Goal: Task Accomplishment & Management: Manage account settings

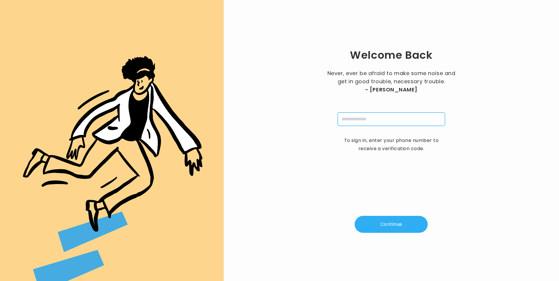
click at [366, 121] on input "tel" at bounding box center [391, 119] width 107 height 13
type input "**********"
click at [393, 227] on button "Continue" at bounding box center [391, 224] width 73 height 17
type input "*"
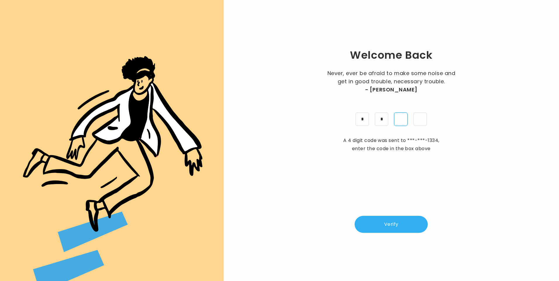
type input "*"
click at [398, 223] on button "Verify" at bounding box center [391, 224] width 73 height 17
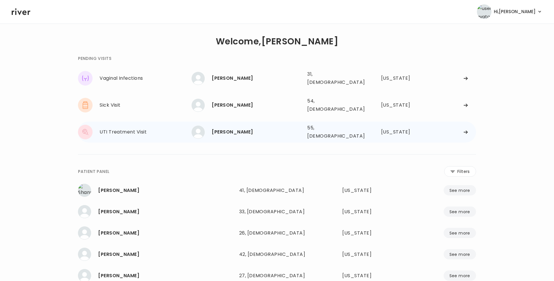
click at [228, 128] on div "[PERSON_NAME]" at bounding box center [257, 132] width 91 height 8
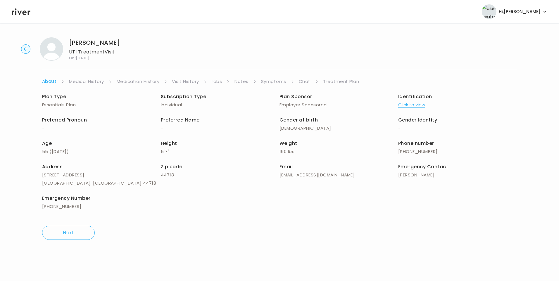
click at [194, 83] on link "Visit History" at bounding box center [185, 81] width 27 height 8
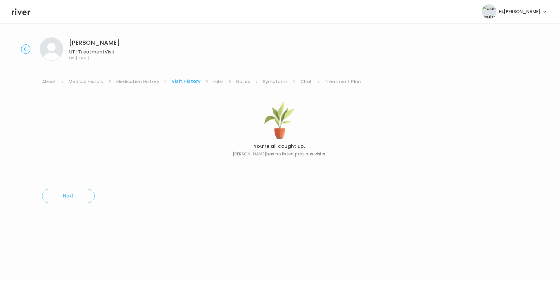
click at [53, 82] on link "About" at bounding box center [49, 81] width 14 height 8
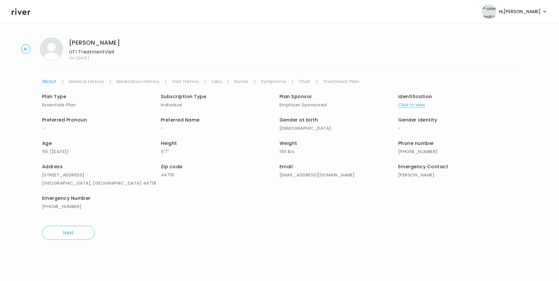
click at [412, 106] on button "Click to view" at bounding box center [411, 105] width 27 height 8
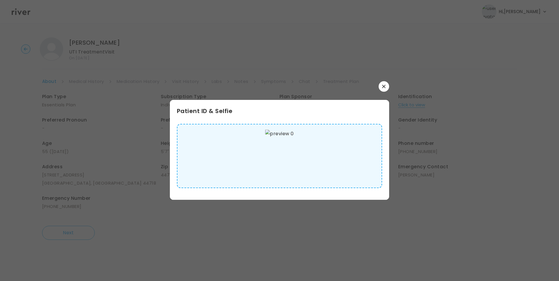
click at [268, 165] on img at bounding box center [279, 156] width 28 height 53
click at [381, 86] on button "button" at bounding box center [384, 86] width 11 height 11
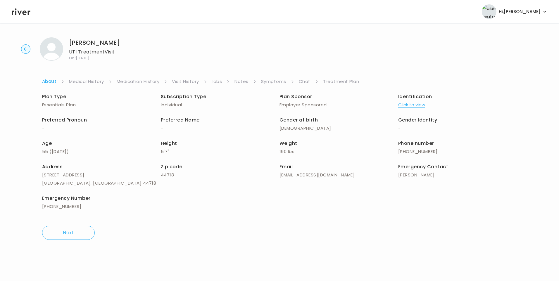
click at [94, 82] on link "Medical History" at bounding box center [86, 81] width 35 height 8
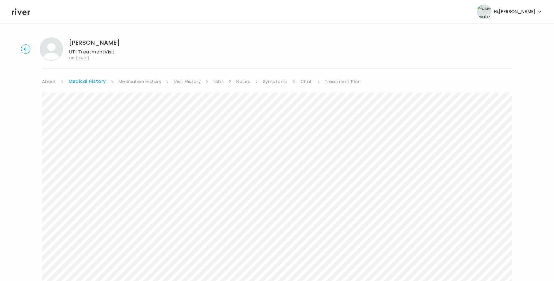
click at [275, 81] on link "Symptoms" at bounding box center [275, 81] width 25 height 8
click at [139, 80] on link "Medication History" at bounding box center [137, 81] width 43 height 8
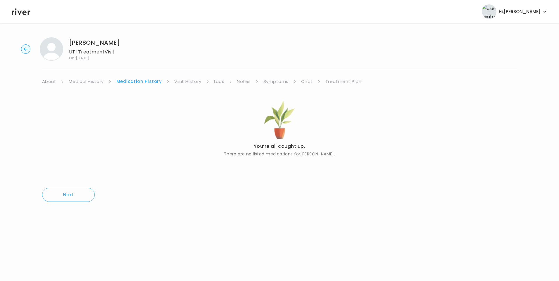
click at [93, 81] on link "Medical History" at bounding box center [86, 81] width 35 height 8
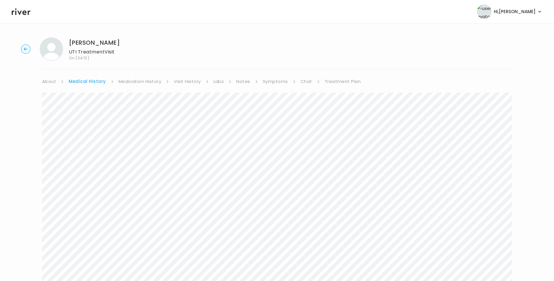
click at [307, 81] on link "Chat" at bounding box center [307, 81] width 12 height 8
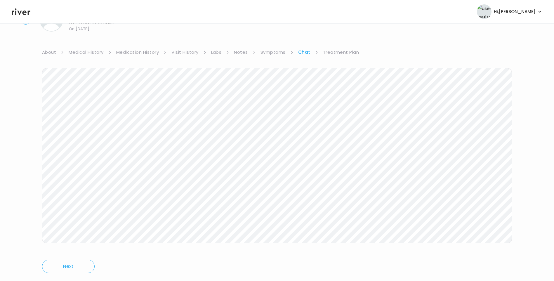
scroll to position [41, 0]
click at [269, 42] on link "Symptoms" at bounding box center [273, 40] width 25 height 8
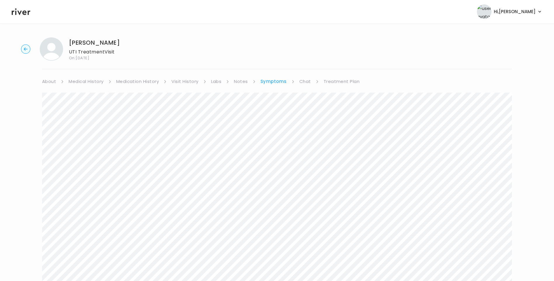
click at [331, 83] on link "Treatment Plan" at bounding box center [342, 81] width 36 height 8
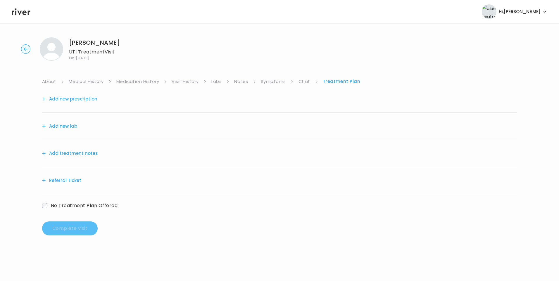
click at [82, 156] on button "Add treatment notes" at bounding box center [70, 153] width 56 height 8
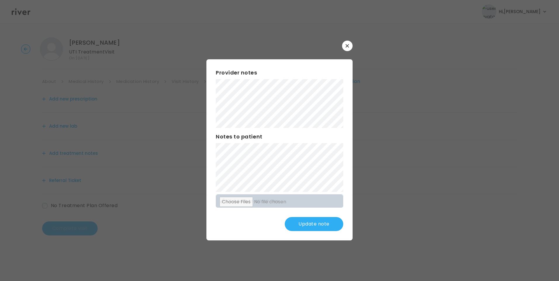
click at [315, 228] on button "Update note" at bounding box center [314, 224] width 58 height 14
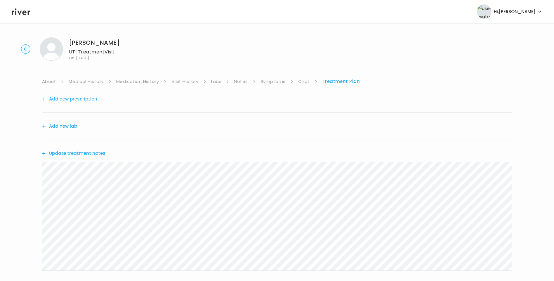
click at [91, 154] on button "Update treatment notes" at bounding box center [73, 153] width 63 height 8
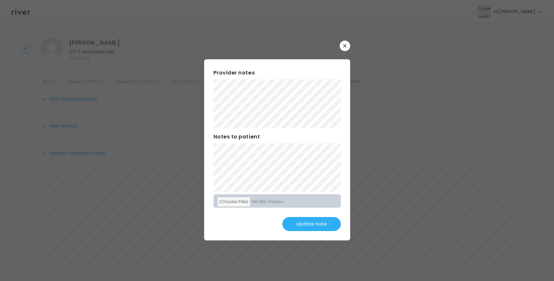
click at [309, 224] on button "Update note" at bounding box center [312, 224] width 58 height 14
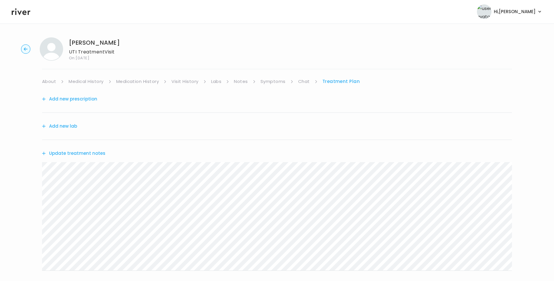
click at [304, 80] on link "Chat" at bounding box center [304, 81] width 12 height 8
click at [25, 17] on header "Hi, Lisa Profile Logout" at bounding box center [277, 11] width 554 height 23
click at [24, 13] on icon at bounding box center [21, 11] width 19 height 7
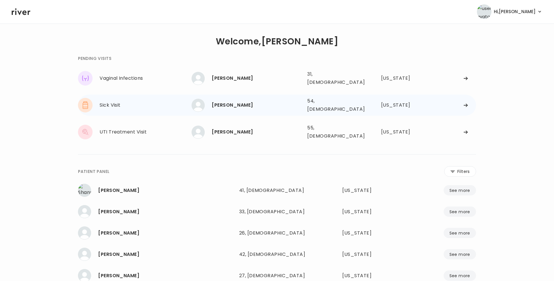
click at [241, 101] on div "Amie Cook" at bounding box center [257, 105] width 91 height 8
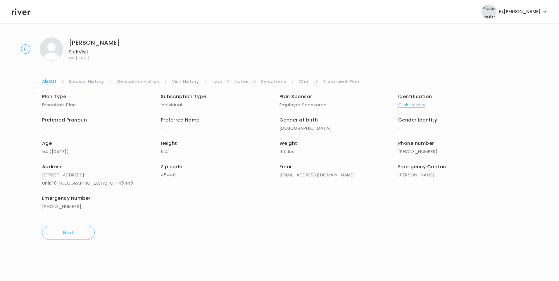
click at [191, 82] on link "Visit History" at bounding box center [185, 81] width 27 height 8
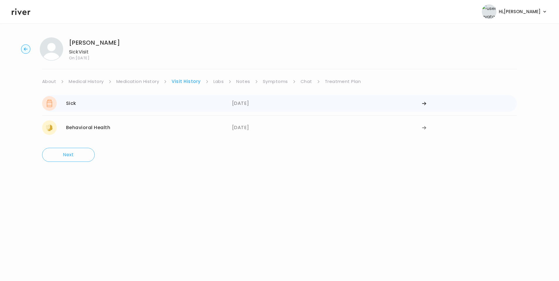
click at [162, 96] on div "Sick 06/24/2025" at bounding box center [137, 103] width 190 height 15
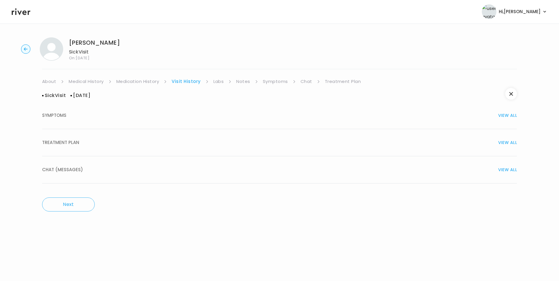
click at [76, 143] on span "TREATMENT PLAN" at bounding box center [60, 143] width 37 height 8
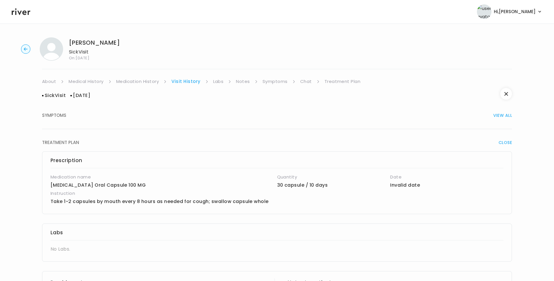
click at [139, 80] on link "Medication History" at bounding box center [137, 81] width 43 height 8
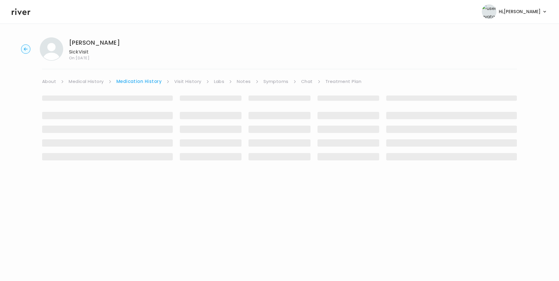
click at [191, 84] on link "Visit History" at bounding box center [187, 81] width 27 height 8
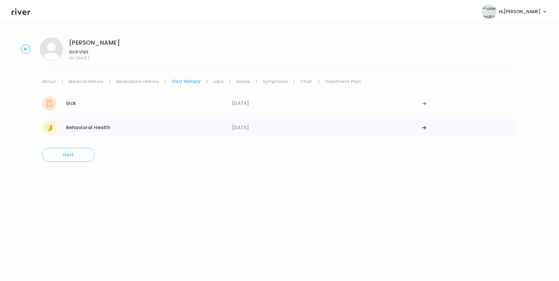
click at [138, 133] on div "Behavioral Health 05/07/2025" at bounding box center [137, 127] width 190 height 15
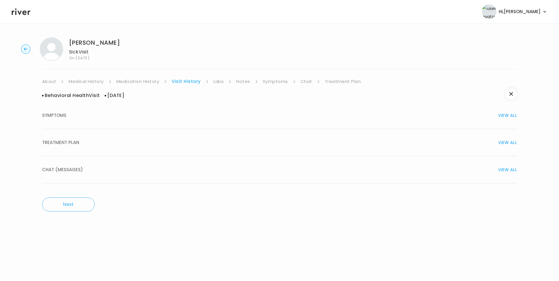
click at [86, 144] on div "TREATMENT PLAN VIEW ALL" at bounding box center [279, 143] width 475 height 8
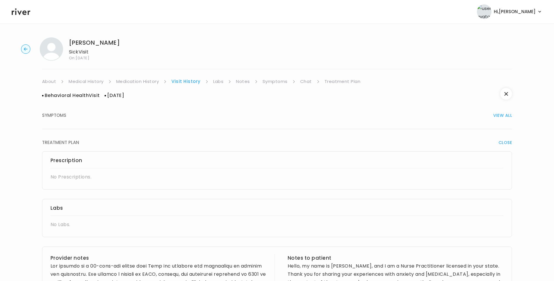
drag, startPoint x: 53, startPoint y: 82, endPoint x: 56, endPoint y: 85, distance: 3.5
click at [53, 82] on link "About" at bounding box center [49, 81] width 14 height 8
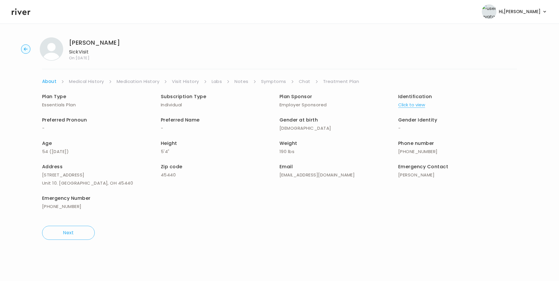
click at [412, 106] on button "Click to view" at bounding box center [411, 105] width 27 height 8
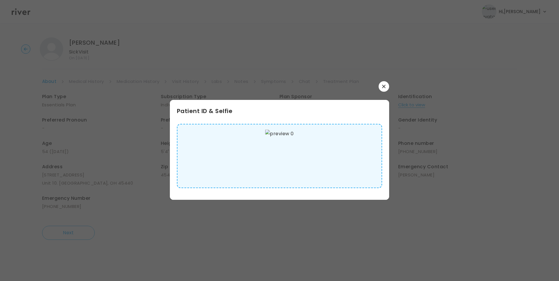
click at [270, 167] on img at bounding box center [279, 156] width 28 height 53
drag, startPoint x: 384, startPoint y: 87, endPoint x: 273, endPoint y: 92, distance: 111.5
click at [381, 86] on button "button" at bounding box center [384, 86] width 11 height 11
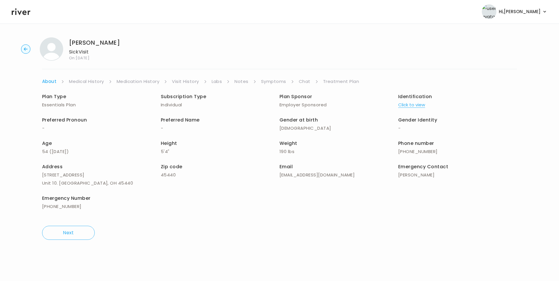
click at [90, 82] on link "Medical History" at bounding box center [86, 81] width 35 height 8
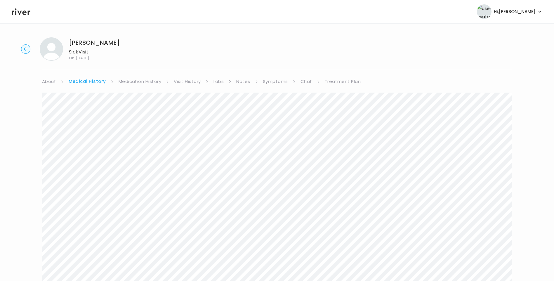
click at [267, 82] on link "Symptoms" at bounding box center [275, 81] width 25 height 8
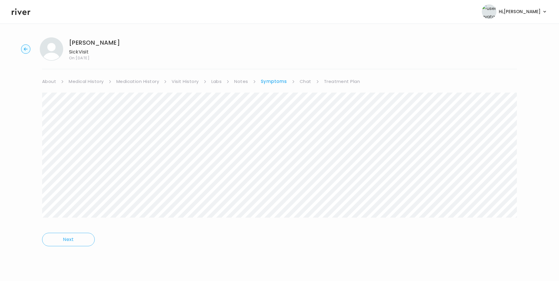
drag, startPoint x: 447, startPoint y: 249, endPoint x: 452, endPoint y: 253, distance: 6.9
click at [447, 249] on div "Next" at bounding box center [279, 170] width 475 height 169
click at [307, 82] on link "Chat" at bounding box center [306, 81] width 12 height 8
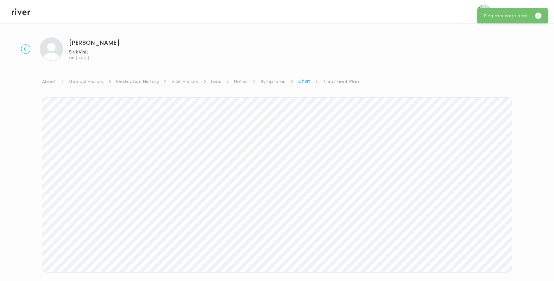
click at [334, 80] on link "Treatment Plan" at bounding box center [341, 81] width 36 height 8
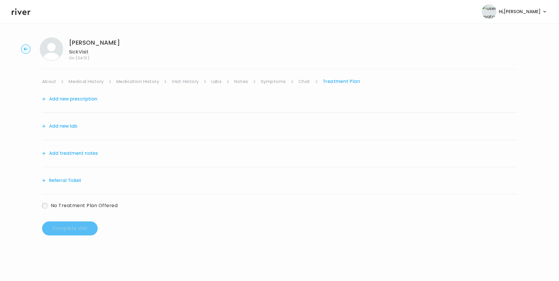
click at [302, 82] on link "Chat" at bounding box center [304, 81] width 12 height 8
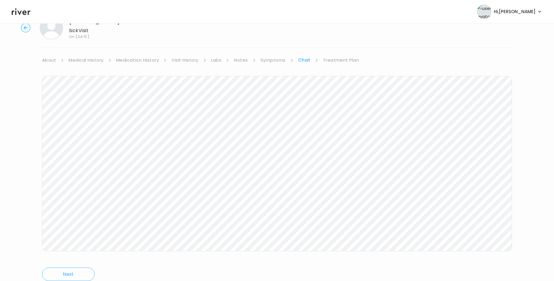
scroll to position [44, 0]
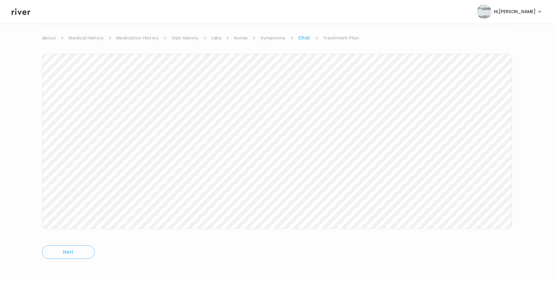
click at [321, 48] on div "Next Ping message sent" at bounding box center [277, 154] width 470 height 225
click at [337, 30] on div "Amie Cook Sick Visit On: 28 Aug 2025 About Medical History Medication History V…" at bounding box center [277, 130] width 554 height 283
click at [338, 39] on link "Treatment Plan" at bounding box center [341, 38] width 36 height 8
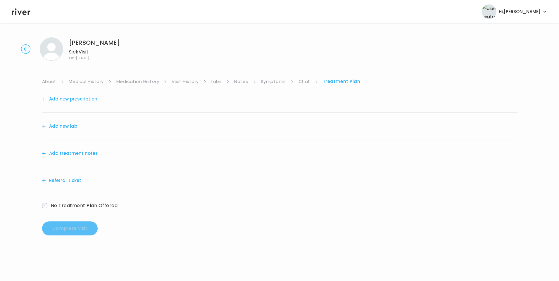
click at [92, 153] on button "Add treatment notes" at bounding box center [70, 153] width 56 height 8
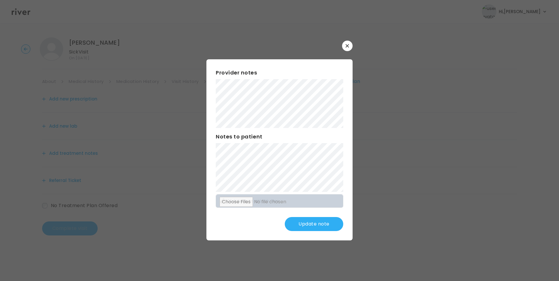
click at [318, 229] on button "Update note" at bounding box center [314, 224] width 58 height 14
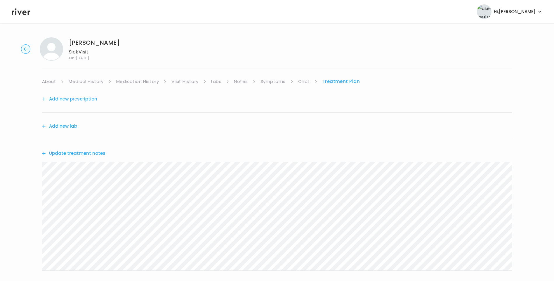
click at [284, 82] on link "Symptoms" at bounding box center [273, 81] width 25 height 8
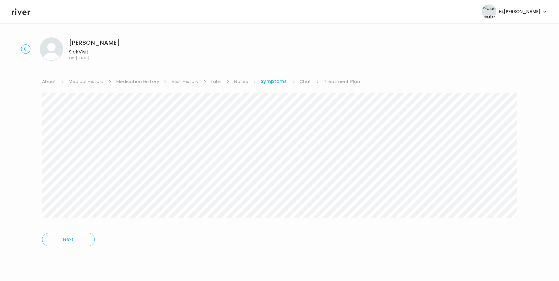
click at [305, 82] on link "Chat" at bounding box center [306, 81] width 12 height 8
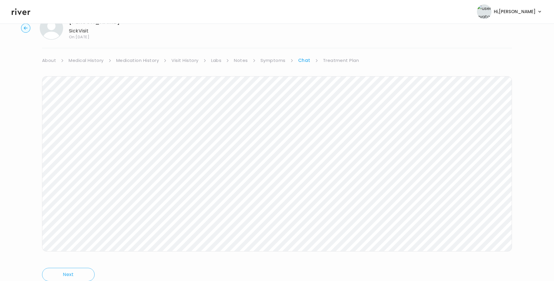
scroll to position [44, 0]
click at [342, 41] on link "Treatment Plan" at bounding box center [341, 38] width 36 height 8
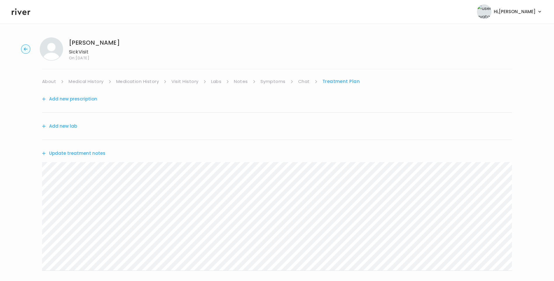
click at [24, 13] on icon at bounding box center [21, 11] width 19 height 7
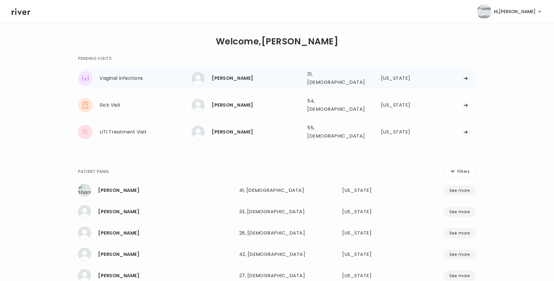
click at [244, 75] on div "Maria Melchor" at bounding box center [257, 78] width 91 height 8
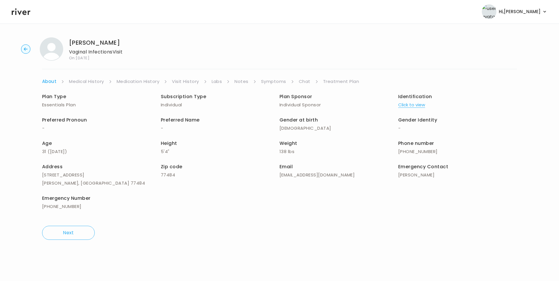
click at [179, 80] on link "Visit History" at bounding box center [185, 81] width 27 height 8
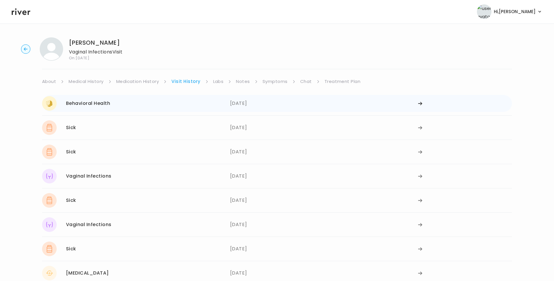
click at [99, 102] on div "Behavioral Health" at bounding box center [88, 103] width 44 height 8
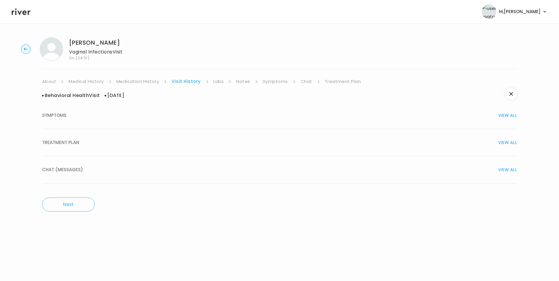
click at [82, 142] on div "TREATMENT PLAN VIEW ALL" at bounding box center [279, 143] width 475 height 8
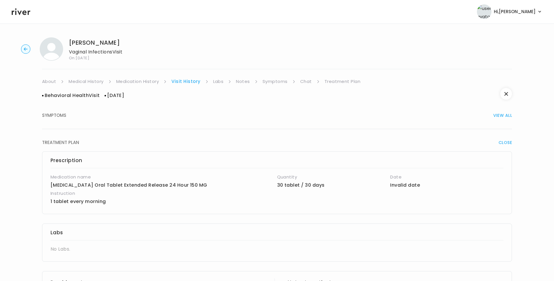
click at [141, 81] on link "Medication History" at bounding box center [137, 81] width 43 height 8
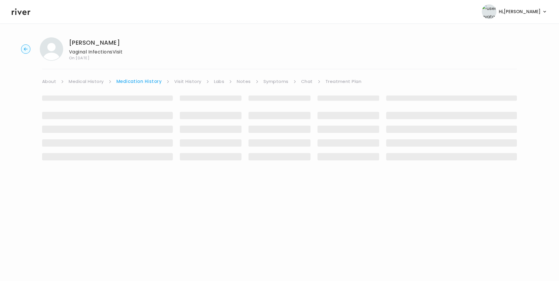
click at [184, 83] on link "Visit History" at bounding box center [187, 81] width 27 height 8
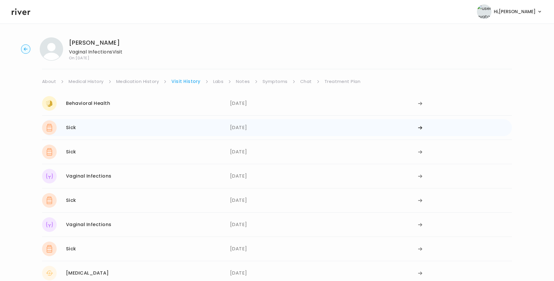
click at [120, 135] on div "Sick 04/04/2025" at bounding box center [136, 127] width 188 height 15
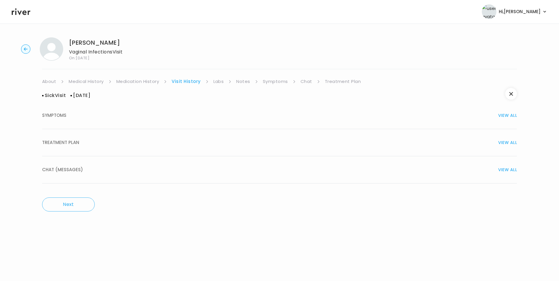
click at [71, 138] on button "TREATMENT PLAN VIEW ALL" at bounding box center [279, 142] width 475 height 27
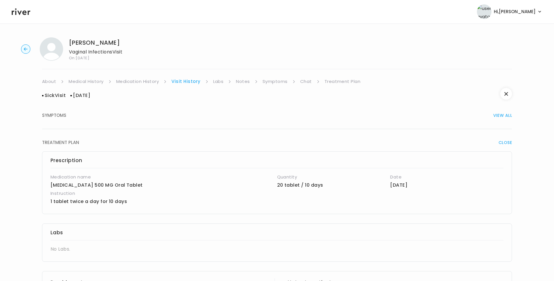
click at [135, 81] on link "Medication History" at bounding box center [137, 81] width 43 height 8
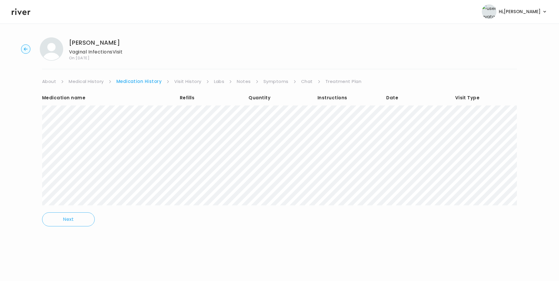
click at [188, 81] on link "Visit History" at bounding box center [187, 81] width 27 height 8
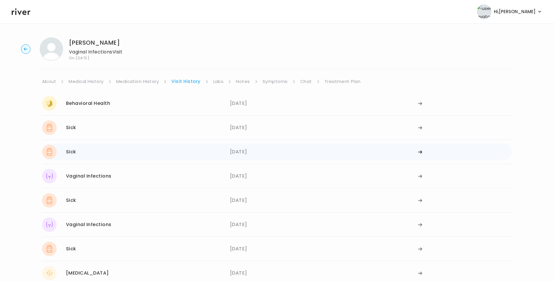
click at [94, 155] on div "Sick 08/20/2024" at bounding box center [136, 152] width 188 height 15
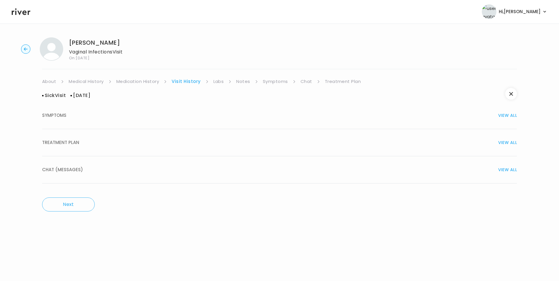
click at [79, 143] on span "TREATMENT PLAN" at bounding box center [60, 143] width 37 height 8
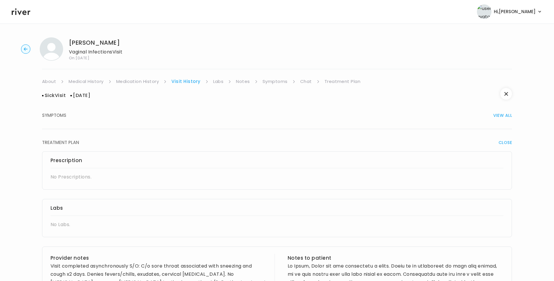
click at [136, 79] on link "Medication History" at bounding box center [137, 81] width 43 height 8
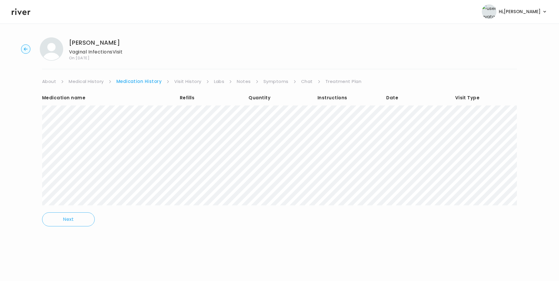
click at [190, 80] on link "Visit History" at bounding box center [187, 81] width 27 height 8
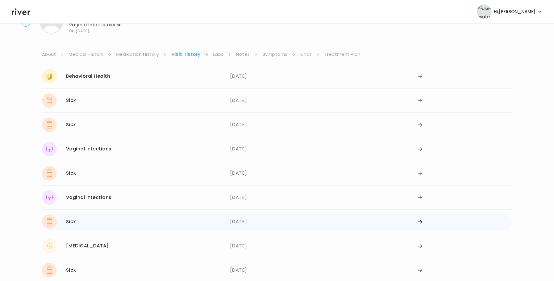
scroll to position [106, 0]
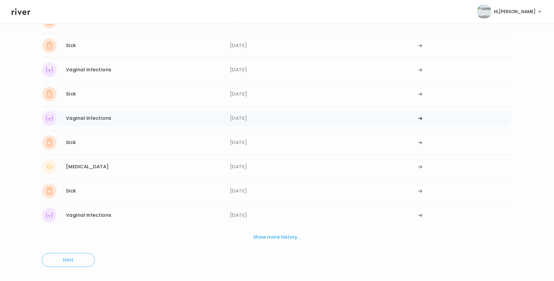
click at [113, 120] on div "Vaginal Infections 07/27/2023" at bounding box center [136, 118] width 188 height 15
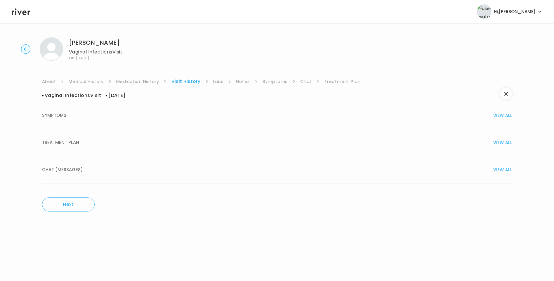
scroll to position [0, 0]
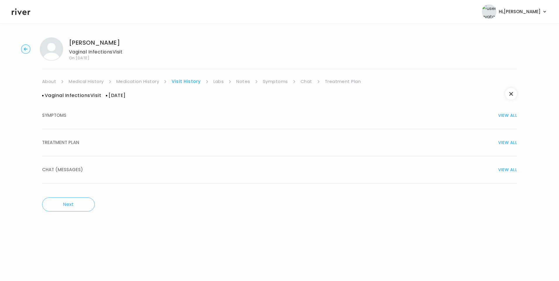
click at [80, 140] on div "TREATMENT PLAN VIEW ALL" at bounding box center [279, 143] width 475 height 8
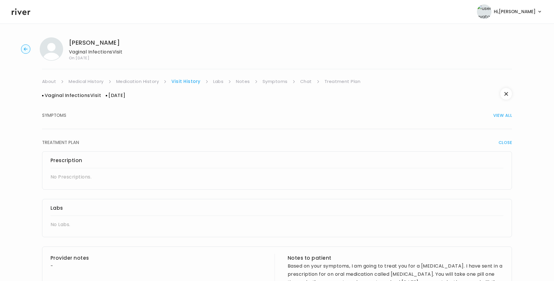
drag, startPoint x: 146, startPoint y: 80, endPoint x: 157, endPoint y: 82, distance: 11.0
click at [147, 80] on link "Medication History" at bounding box center [137, 81] width 43 height 8
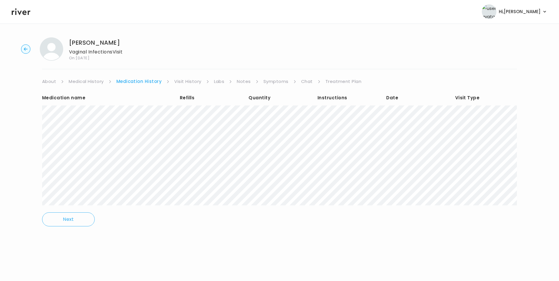
click at [194, 82] on link "Visit History" at bounding box center [187, 81] width 27 height 8
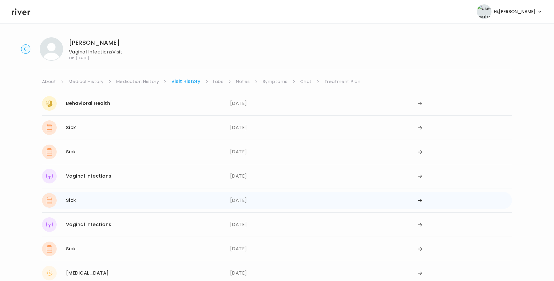
click at [118, 205] on div "Sick 08/07/2023" at bounding box center [136, 200] width 188 height 15
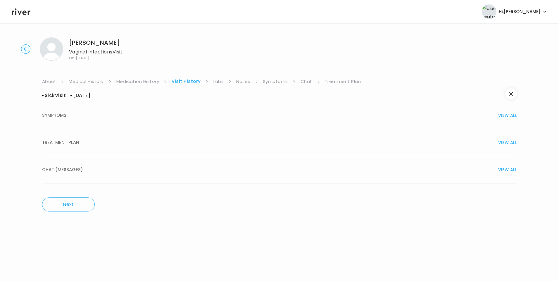
click at [71, 145] on span "TREATMENT PLAN" at bounding box center [60, 143] width 37 height 8
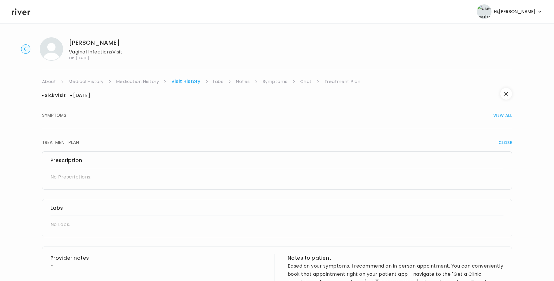
click at [150, 82] on link "Medication History" at bounding box center [137, 81] width 43 height 8
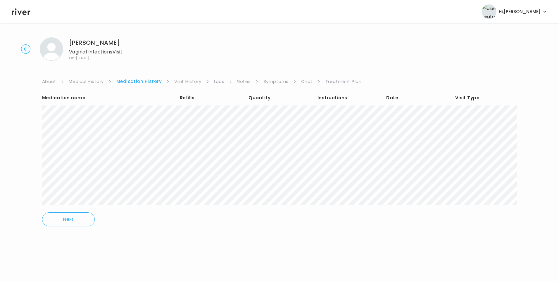
click at [226, 81] on li "Labs" at bounding box center [223, 81] width 18 height 8
click at [246, 82] on link "Notes" at bounding box center [244, 81] width 14 height 8
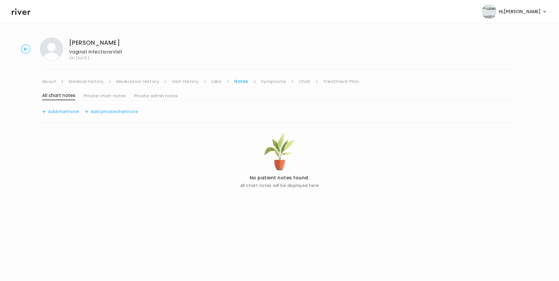
click at [52, 82] on link "About" at bounding box center [49, 81] width 14 height 8
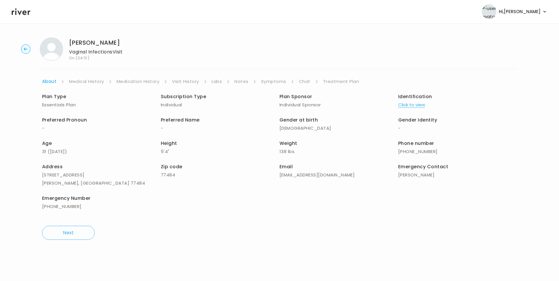
click at [93, 82] on link "Medical History" at bounding box center [86, 81] width 35 height 8
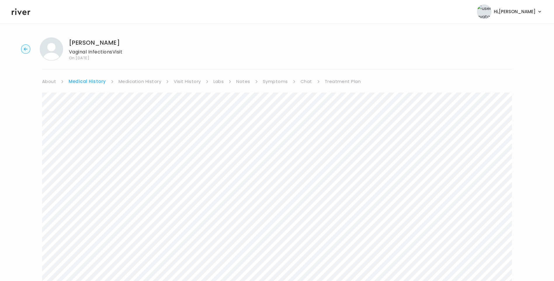
click at [120, 85] on link "Medication History" at bounding box center [140, 81] width 43 height 8
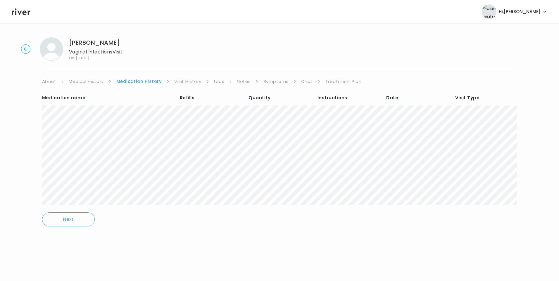
click at [192, 82] on link "Visit History" at bounding box center [187, 81] width 27 height 8
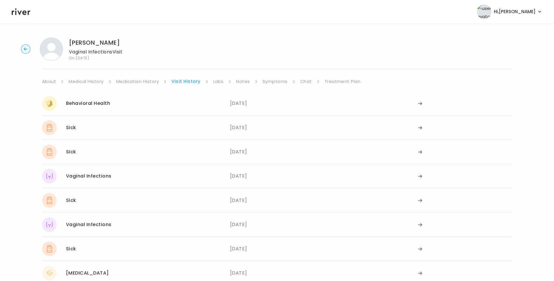
click at [276, 80] on link "Symptoms" at bounding box center [275, 81] width 25 height 8
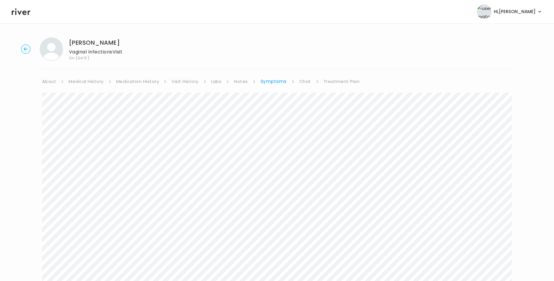
click at [242, 82] on link "Notes" at bounding box center [241, 81] width 14 height 8
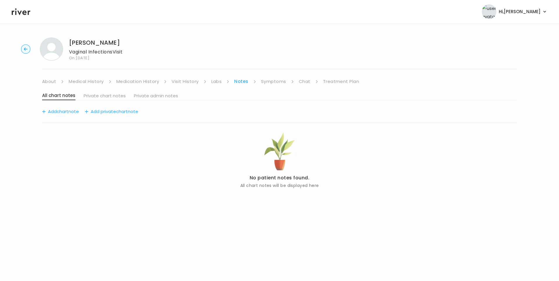
click at [194, 79] on link "Visit History" at bounding box center [185, 81] width 27 height 8
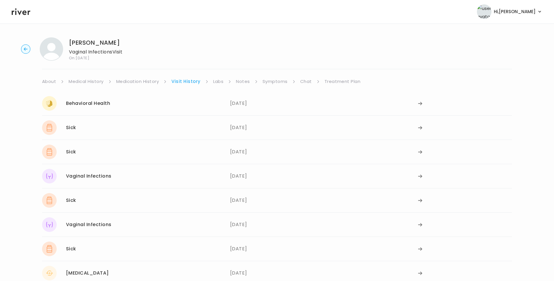
click at [143, 82] on link "Medication History" at bounding box center [137, 81] width 43 height 8
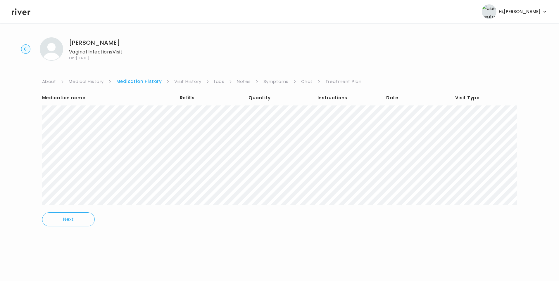
click at [277, 79] on link "Symptoms" at bounding box center [275, 81] width 25 height 8
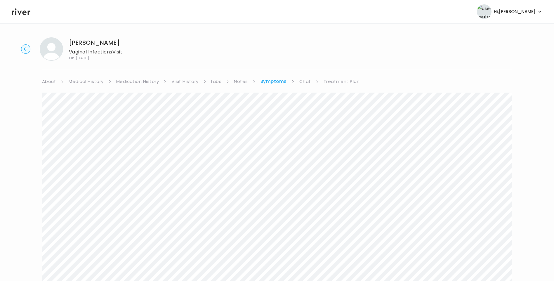
click at [307, 83] on link "Chat" at bounding box center [306, 81] width 12 height 8
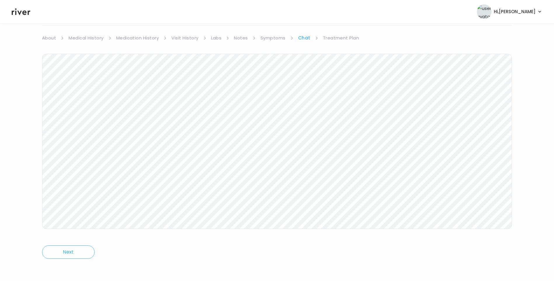
click at [339, 38] on link "Treatment Plan" at bounding box center [341, 38] width 36 height 8
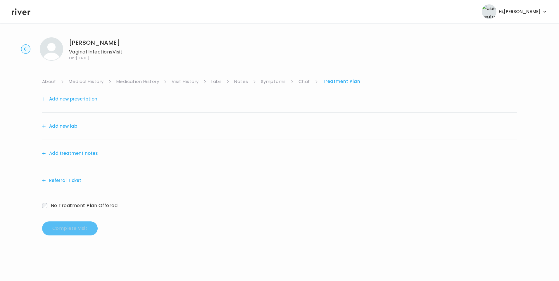
click at [90, 155] on button "Add treatment notes" at bounding box center [70, 153] width 56 height 8
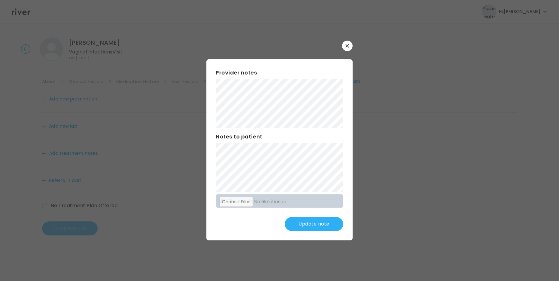
click at [304, 220] on button "Update note" at bounding box center [314, 224] width 58 height 14
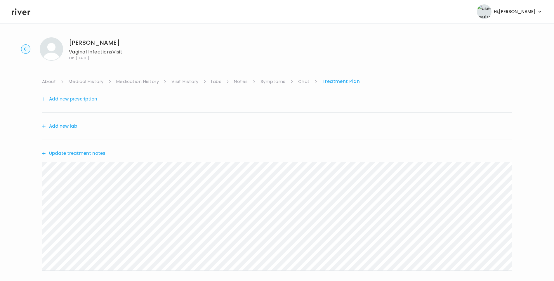
drag, startPoint x: 184, startPoint y: 82, endPoint x: 187, endPoint y: 83, distance: 4.0
click at [184, 82] on link "Visit History" at bounding box center [185, 81] width 27 height 8
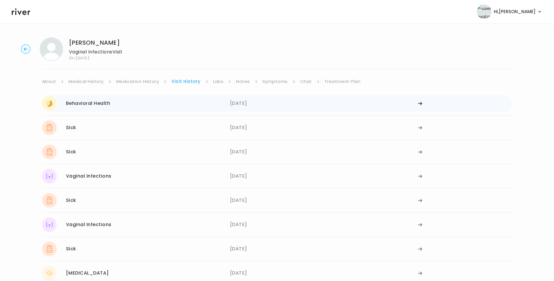
click at [172, 105] on div "Behavioral Health 08/21/2025" at bounding box center [136, 103] width 188 height 15
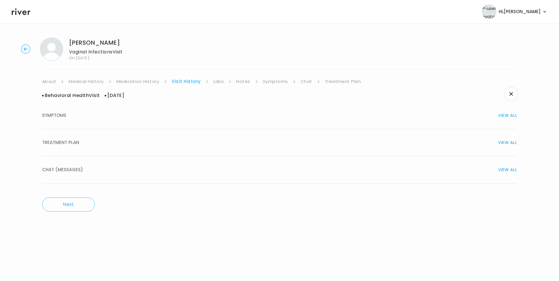
click at [95, 146] on div "TREATMENT PLAN VIEW ALL" at bounding box center [279, 143] width 475 height 8
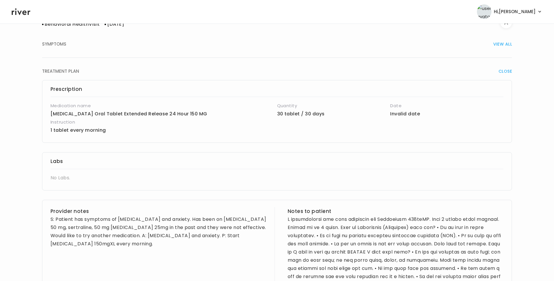
scroll to position [58, 0]
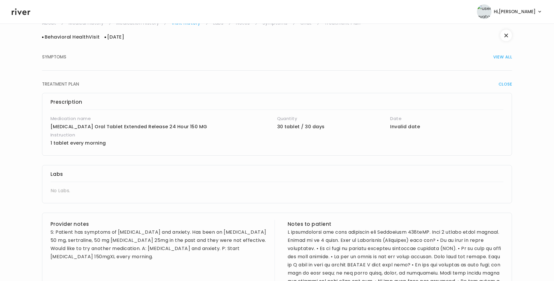
click at [62, 61] on button "SYMPTOMS VIEW ALL" at bounding box center [277, 57] width 470 height 27
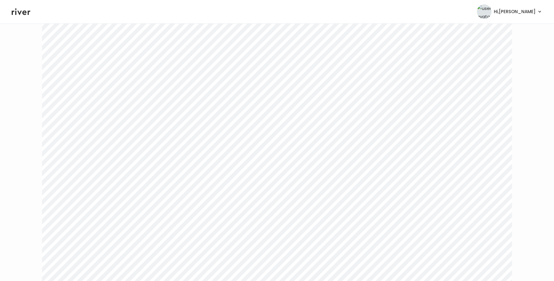
scroll to position [0, 0]
click at [341, 83] on link "Treatment Plan" at bounding box center [343, 81] width 36 height 8
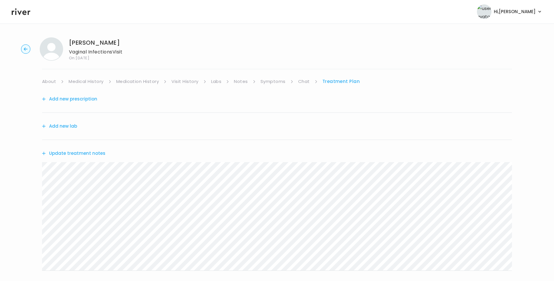
click at [89, 148] on div "Update treatment notes" at bounding box center [277, 153] width 470 height 27
click at [97, 152] on button "Update treatment notes" at bounding box center [73, 153] width 63 height 8
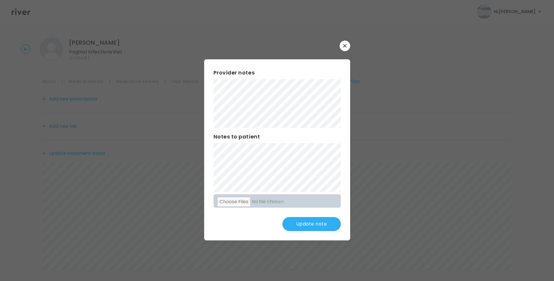
click at [324, 222] on button "Update note" at bounding box center [312, 224] width 58 height 14
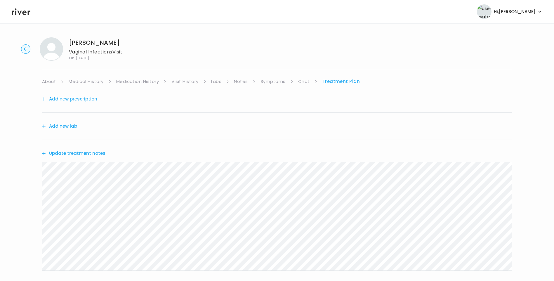
click at [283, 82] on link "Symptoms" at bounding box center [273, 81] width 25 height 8
click at [339, 83] on link "Treatment Plan" at bounding box center [342, 81] width 36 height 8
click at [95, 152] on button "Update treatment notes" at bounding box center [73, 153] width 63 height 8
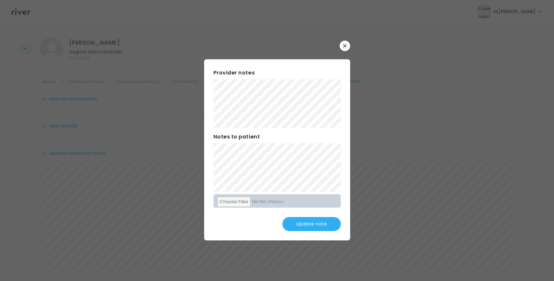
click at [322, 224] on button "Update note" at bounding box center [312, 224] width 58 height 14
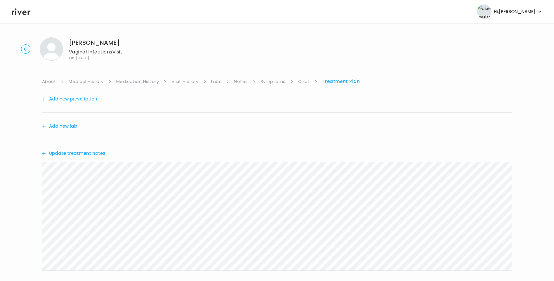
click at [304, 80] on link "Chat" at bounding box center [304, 81] width 12 height 8
click at [348, 84] on link "Treatment Plan" at bounding box center [341, 81] width 36 height 8
click at [23, 11] on icon at bounding box center [21, 11] width 19 height 7
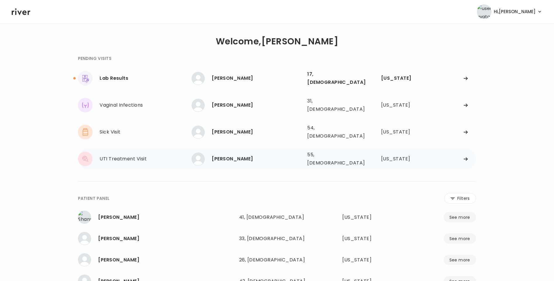
click at [238, 155] on div "Michele Parker" at bounding box center [257, 159] width 91 height 8
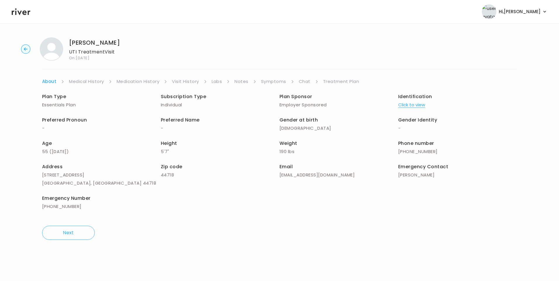
click at [349, 81] on link "Treatment Plan" at bounding box center [341, 81] width 36 height 8
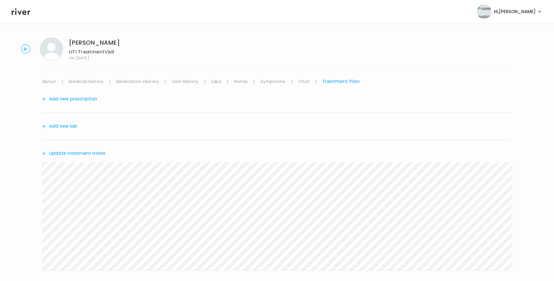
click at [23, 13] on icon at bounding box center [21, 11] width 19 height 7
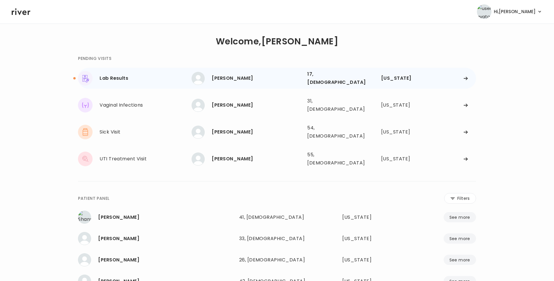
click at [271, 78] on div "CAMRYN JOHNSON" at bounding box center [257, 78] width 91 height 8
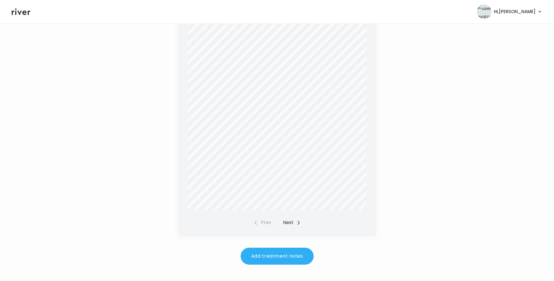
scroll to position [172, 0]
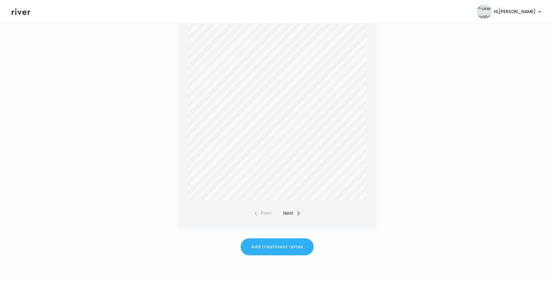
click at [290, 214] on button "Next" at bounding box center [292, 213] width 18 height 8
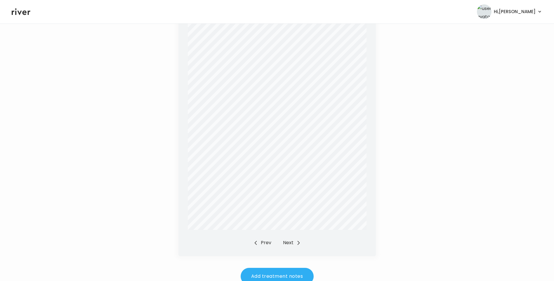
scroll to position [143, 0]
click at [289, 241] on button "Next" at bounding box center [292, 243] width 18 height 8
click at [285, 243] on div "Prev Next" at bounding box center [277, 243] width 47 height 8
click at [266, 242] on button "Prev" at bounding box center [263, 243] width 18 height 8
click at [265, 242] on button "Prev" at bounding box center [263, 243] width 18 height 8
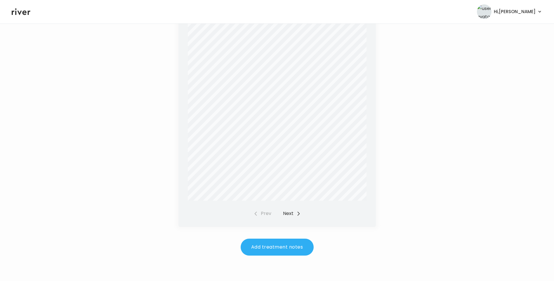
scroll to position [172, 0]
click at [280, 249] on button "Add treatment notes" at bounding box center [277, 247] width 73 height 17
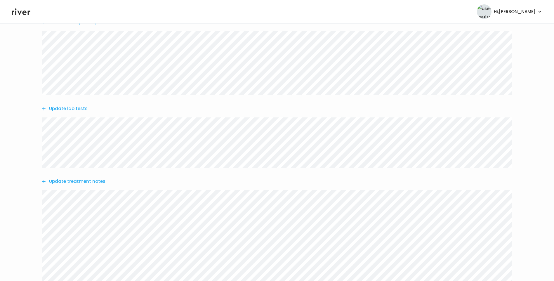
scroll to position [117, 0]
click at [81, 141] on button "Update treatment notes" at bounding box center [73, 142] width 63 height 8
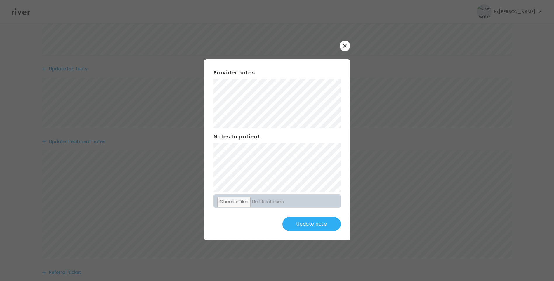
click at [321, 223] on button "Update note" at bounding box center [312, 224] width 58 height 14
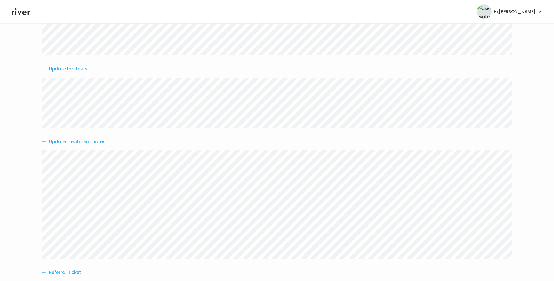
click at [76, 142] on button "Update treatment notes" at bounding box center [73, 142] width 63 height 8
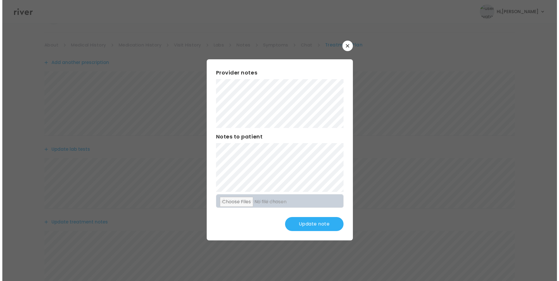
scroll to position [0, 0]
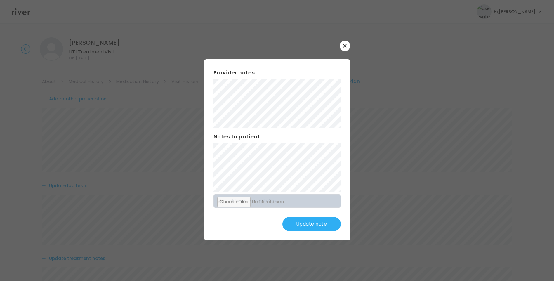
click at [319, 227] on button "Update note" at bounding box center [312, 224] width 58 height 14
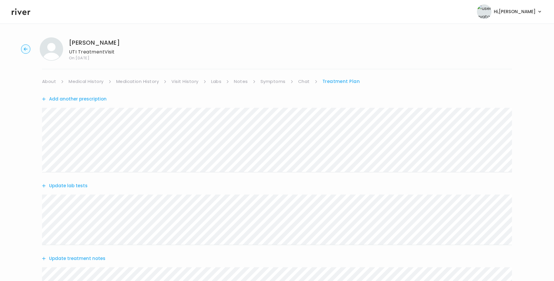
drag, startPoint x: 219, startPoint y: 81, endPoint x: 222, endPoint y: 82, distance: 3.1
click at [219, 81] on link "Labs" at bounding box center [216, 81] width 11 height 8
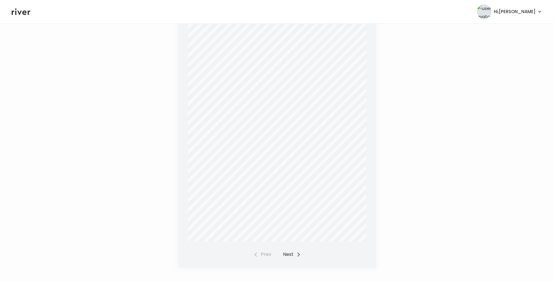
scroll to position [144, 0]
click at [291, 241] on button "Next" at bounding box center [292, 242] width 18 height 8
click at [292, 240] on button "Next" at bounding box center [292, 242] width 18 height 8
click at [291, 242] on div "Prev Next" at bounding box center [277, 242] width 47 height 8
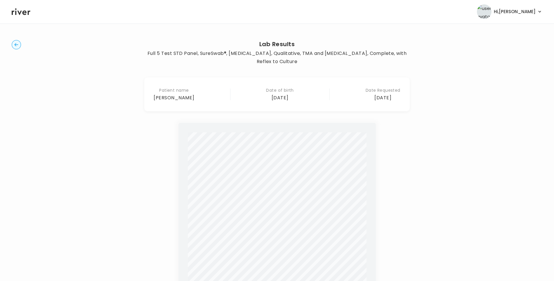
scroll to position [0, 0]
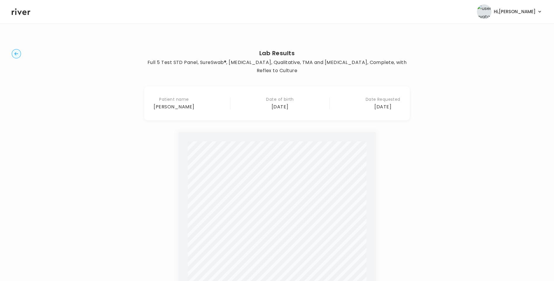
drag, startPoint x: 15, startPoint y: 54, endPoint x: 51, endPoint y: 67, distance: 37.9
click at [17, 55] on icon "button" at bounding box center [16, 53] width 9 height 9
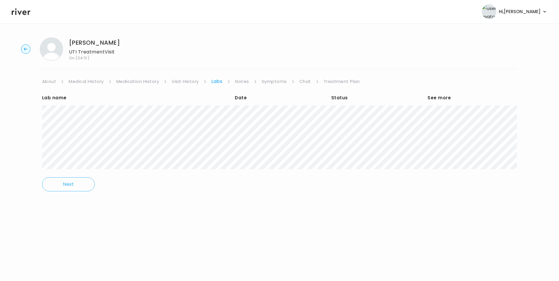
click at [337, 81] on link "Treatment Plan" at bounding box center [342, 81] width 36 height 8
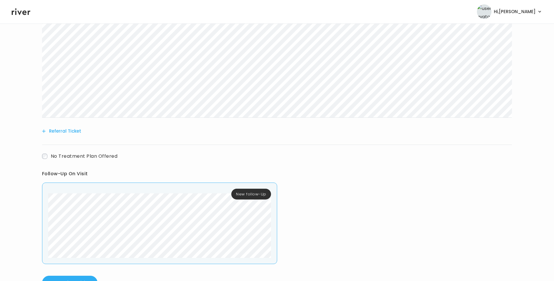
scroll to position [281, 0]
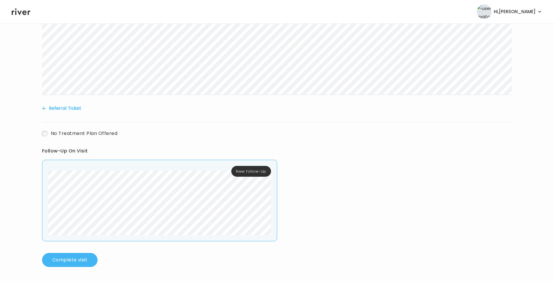
click at [82, 262] on button "Complete visit" at bounding box center [70, 260] width 56 height 14
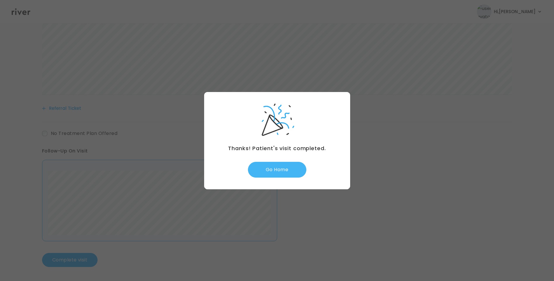
click at [272, 172] on button "Go Home" at bounding box center [277, 170] width 58 height 16
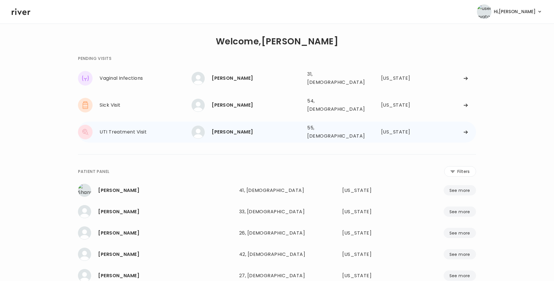
click at [252, 130] on div "[PERSON_NAME] 55, [DEMOGRAPHIC_DATA] See more" at bounding box center [247, 132] width 111 height 13
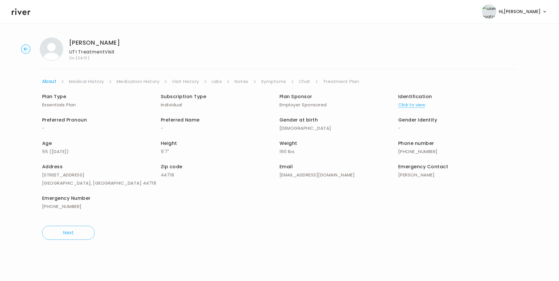
click at [307, 82] on link "Chat" at bounding box center [305, 81] width 12 height 8
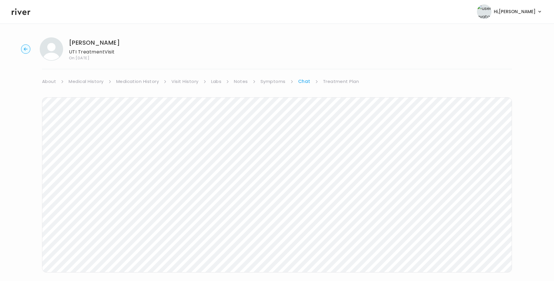
scroll to position [15, 0]
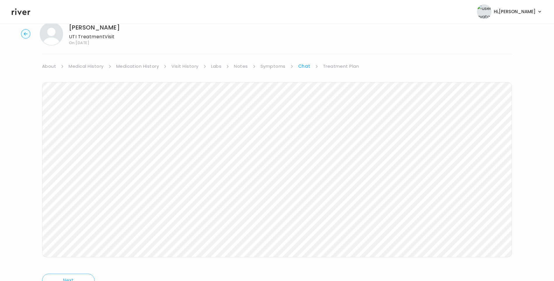
click at [15, 10] on icon at bounding box center [21, 11] width 19 height 9
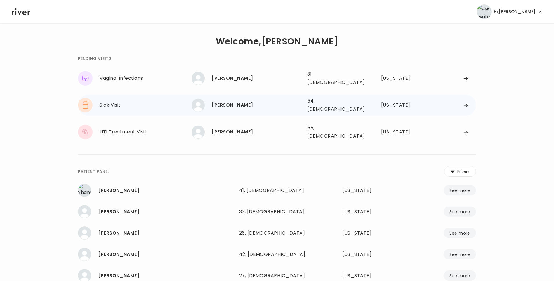
click at [227, 105] on div "Amie Cook 54, Female See more" at bounding box center [247, 105] width 111 height 13
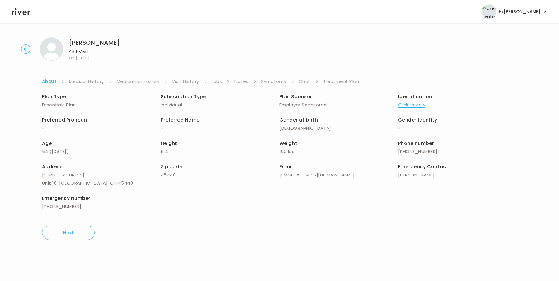
click at [303, 81] on link "Chat" at bounding box center [305, 81] width 12 height 8
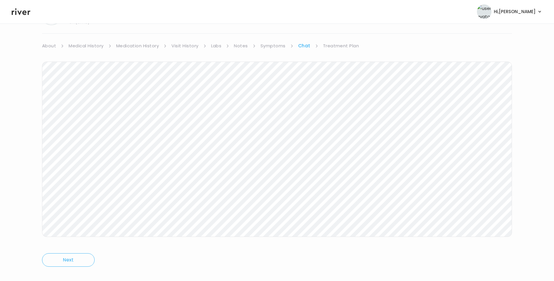
scroll to position [44, 0]
click at [22, 13] on icon at bounding box center [21, 11] width 19 height 9
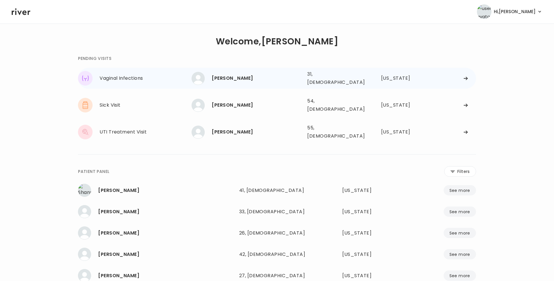
click at [236, 79] on div "[PERSON_NAME]" at bounding box center [257, 78] width 91 height 8
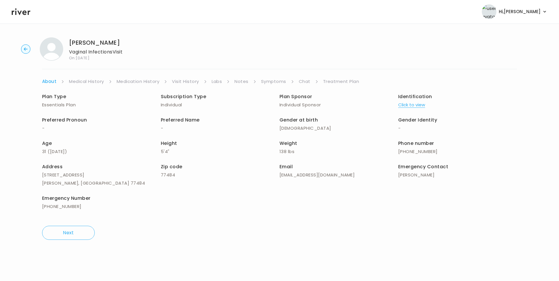
click at [307, 78] on link "Chat" at bounding box center [305, 81] width 12 height 8
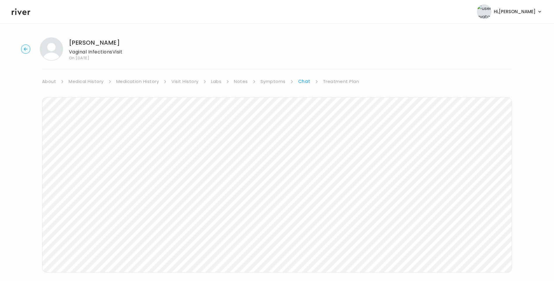
scroll to position [21, 0]
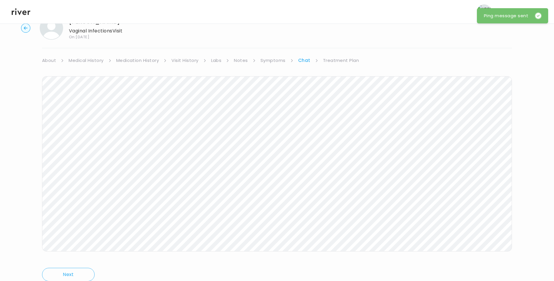
click at [19, 14] on icon at bounding box center [21, 11] width 19 height 9
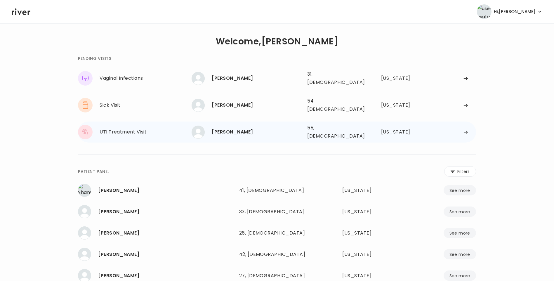
click at [230, 128] on div "[PERSON_NAME]" at bounding box center [257, 132] width 91 height 8
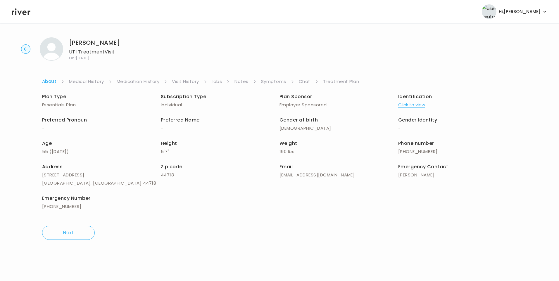
click at [305, 82] on link "Chat" at bounding box center [305, 81] width 12 height 8
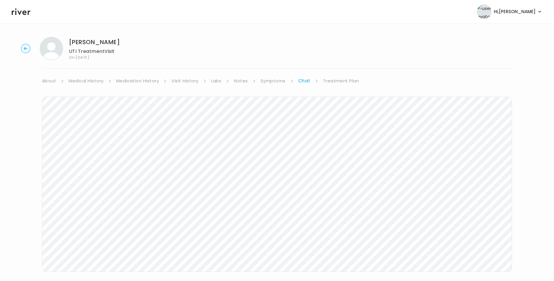
scroll to position [21, 0]
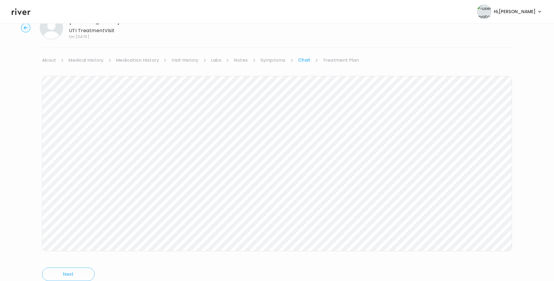
click at [24, 11] on icon at bounding box center [21, 11] width 19 height 7
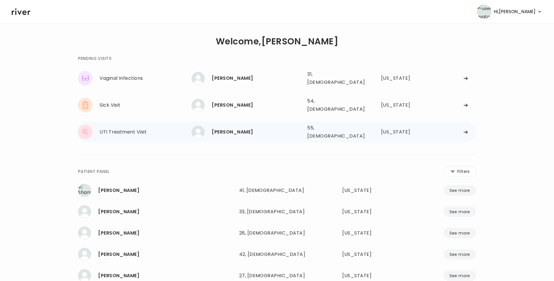
click at [261, 128] on div "[PERSON_NAME]" at bounding box center [257, 132] width 91 height 8
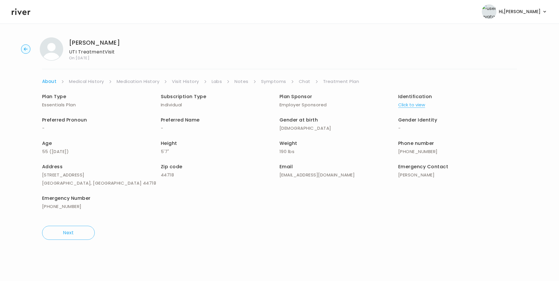
click at [304, 82] on link "Chat" at bounding box center [305, 81] width 12 height 8
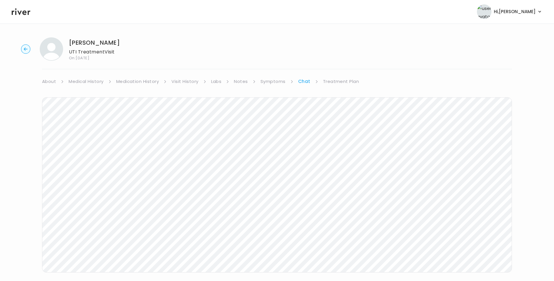
scroll to position [21, 0]
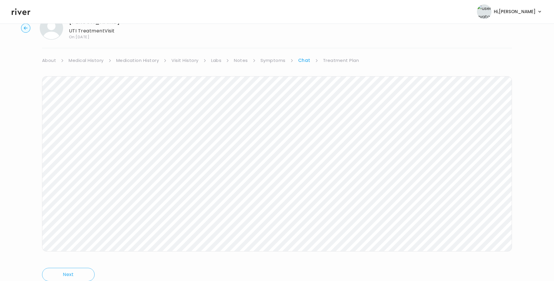
click at [348, 62] on link "Treatment Plan" at bounding box center [341, 60] width 36 height 8
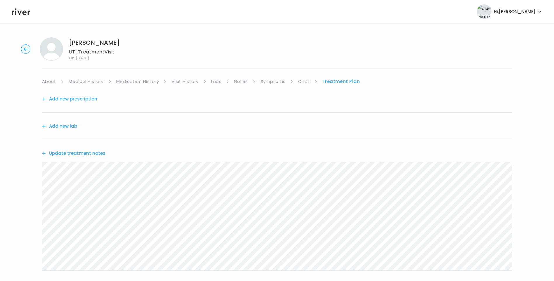
click at [97, 156] on button "Update treatment notes" at bounding box center [73, 153] width 63 height 8
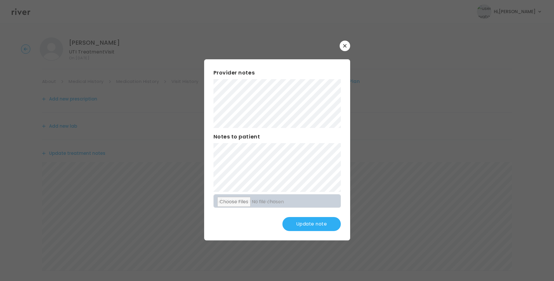
click at [304, 218] on button "Update note" at bounding box center [312, 224] width 58 height 14
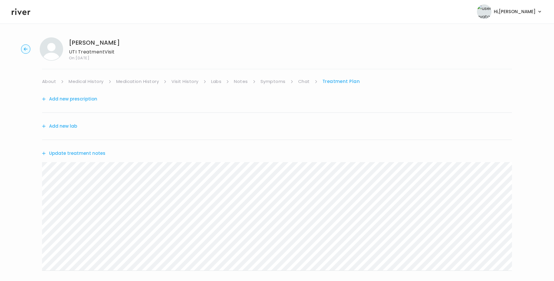
click at [307, 80] on link "Chat" at bounding box center [304, 81] width 12 height 8
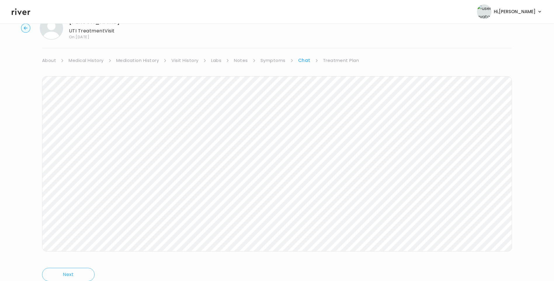
click at [338, 58] on link "Treatment Plan" at bounding box center [341, 60] width 36 height 8
click at [307, 56] on link "Chat" at bounding box center [304, 60] width 12 height 8
click at [348, 60] on link "Treatment Plan" at bounding box center [341, 60] width 36 height 8
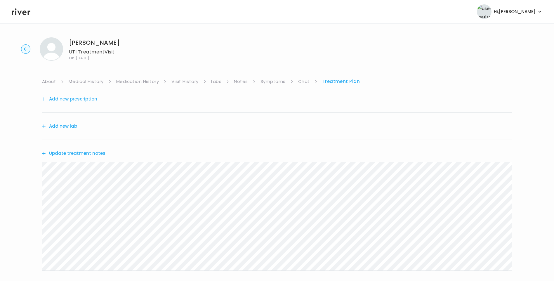
click at [21, 14] on icon at bounding box center [21, 11] width 19 height 9
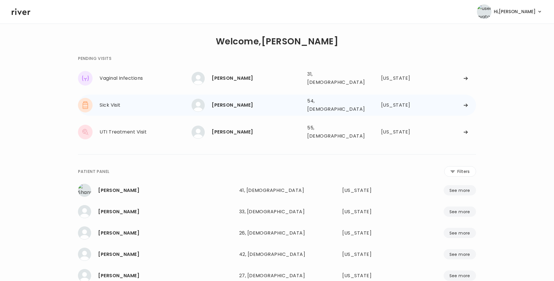
click at [234, 101] on div "[PERSON_NAME]" at bounding box center [257, 105] width 91 height 8
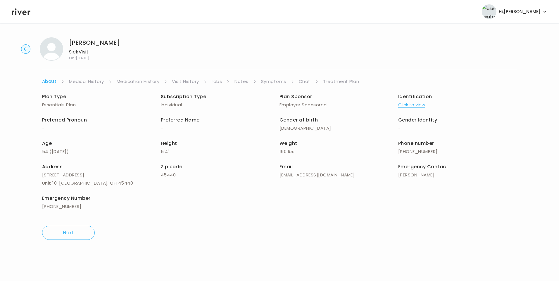
click at [306, 84] on link "Chat" at bounding box center [305, 81] width 12 height 8
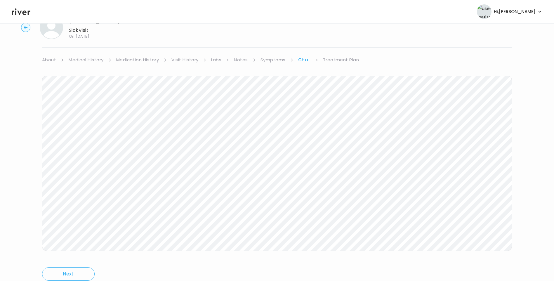
scroll to position [44, 0]
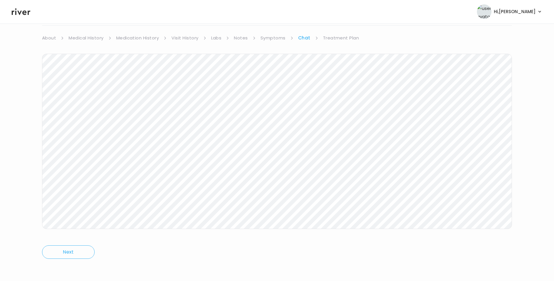
click at [23, 14] on icon at bounding box center [21, 11] width 19 height 9
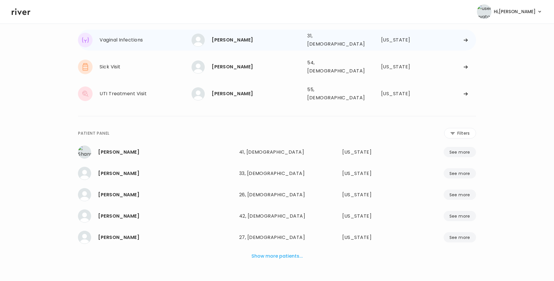
click at [220, 44] on div "Maria Melchor 31, Female See more 31, Female Texas" at bounding box center [334, 40] width 284 height 19
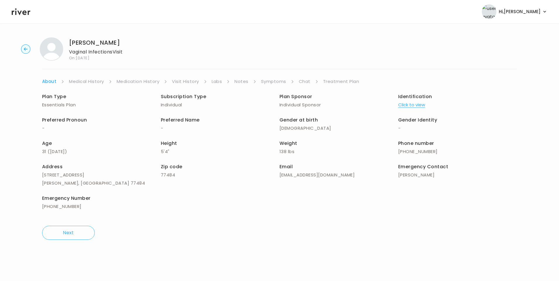
click at [297, 83] on ul "About Medical History Medication History Visit History Labs Notes Symptoms Chat…" at bounding box center [279, 81] width 475 height 8
click at [310, 83] on li "Chat" at bounding box center [309, 81] width 20 height 8
click at [306, 83] on link "Chat" at bounding box center [305, 81] width 12 height 8
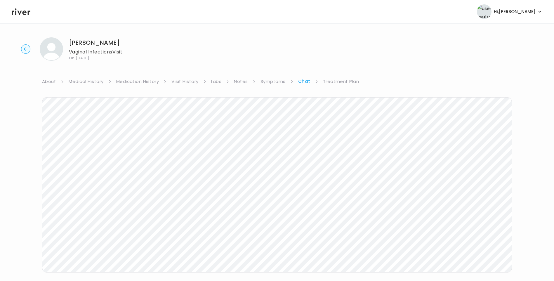
click at [22, 14] on icon at bounding box center [21, 11] width 19 height 9
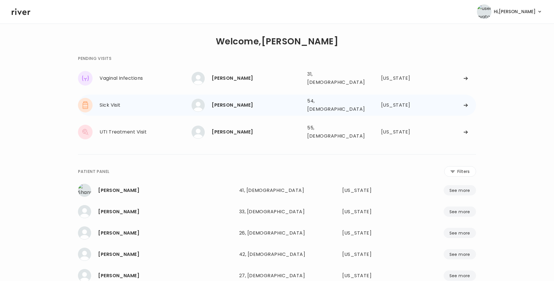
click at [231, 103] on div "[PERSON_NAME]" at bounding box center [257, 105] width 91 height 8
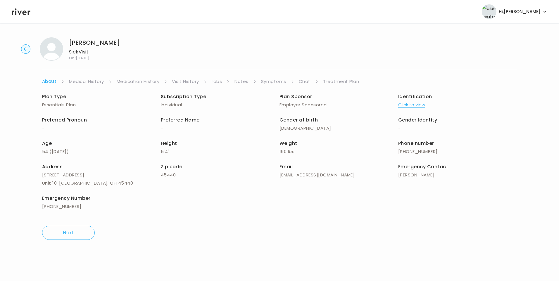
click at [305, 82] on link "Chat" at bounding box center [305, 81] width 12 height 8
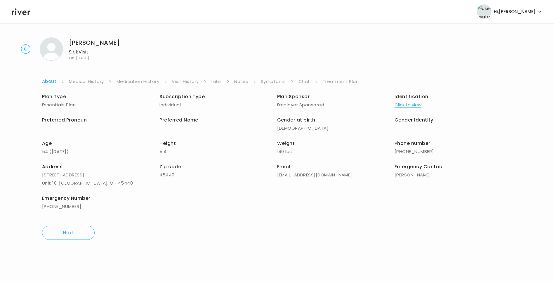
scroll to position [44, 0]
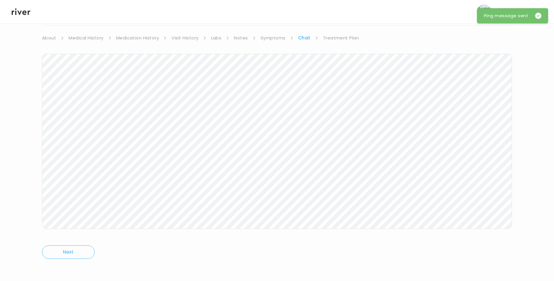
click at [22, 14] on icon at bounding box center [21, 11] width 19 height 9
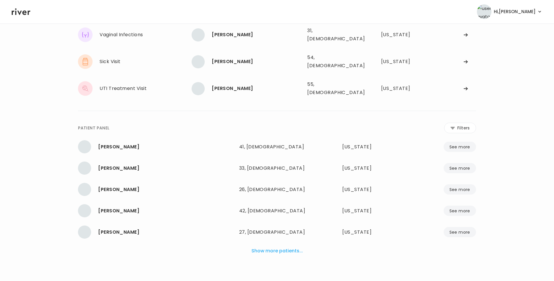
scroll to position [38, 0]
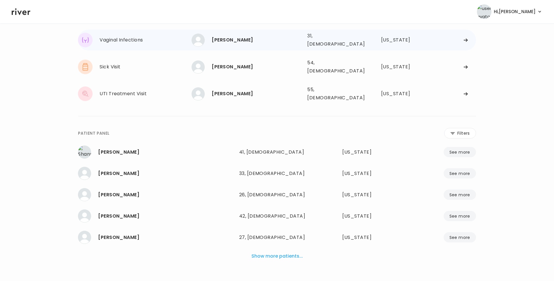
click at [244, 37] on div "Maria Melchor" at bounding box center [257, 40] width 91 height 8
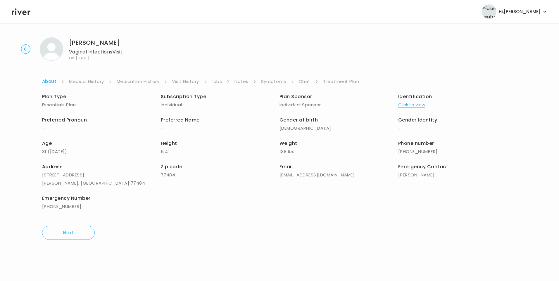
click at [302, 81] on link "Chat" at bounding box center [305, 81] width 12 height 8
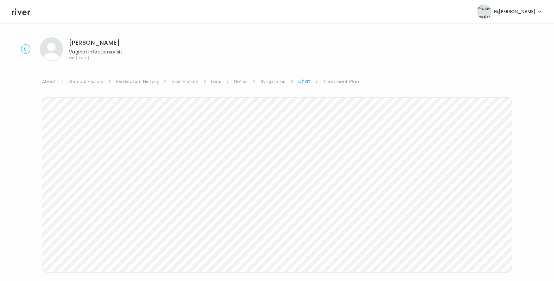
click at [17, 6] on header "Hi, Lisa Profile Logout" at bounding box center [277, 11] width 554 height 23
click at [20, 11] on icon at bounding box center [21, 11] width 19 height 9
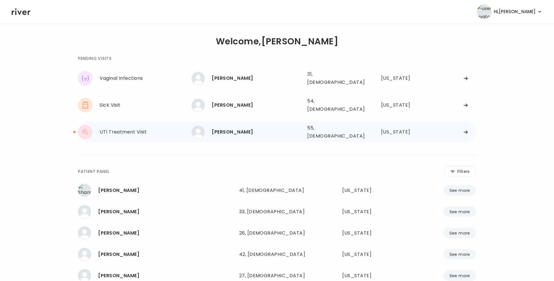
click at [231, 128] on div "[PERSON_NAME]" at bounding box center [257, 132] width 91 height 8
click at [218, 129] on div "[PERSON_NAME] 55, [DEMOGRAPHIC_DATA] See more" at bounding box center [247, 132] width 111 height 13
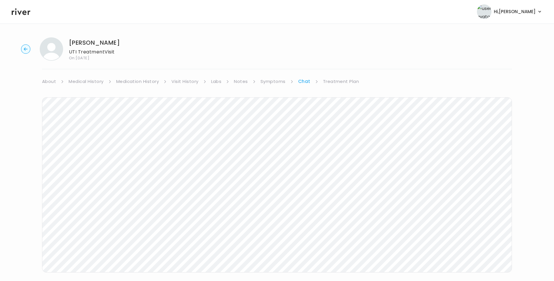
scroll to position [27, 0]
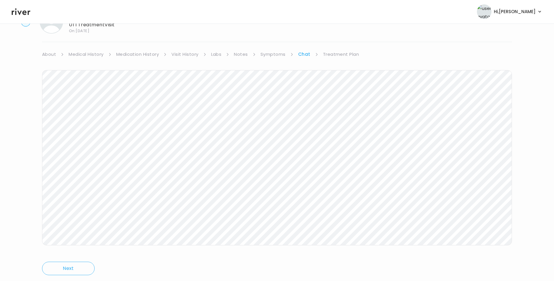
click at [339, 56] on link "Treatment Plan" at bounding box center [341, 54] width 36 height 8
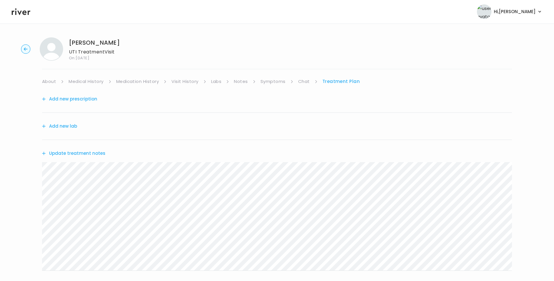
click at [95, 151] on button "Update treatment notes" at bounding box center [73, 153] width 63 height 8
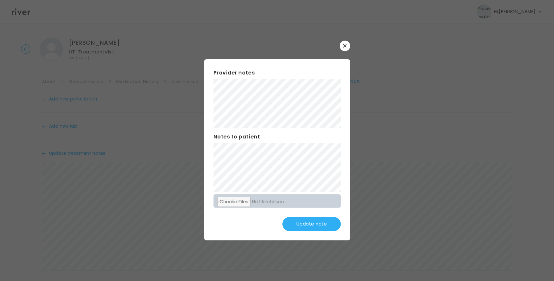
click at [327, 225] on button "Update note" at bounding box center [312, 224] width 58 height 14
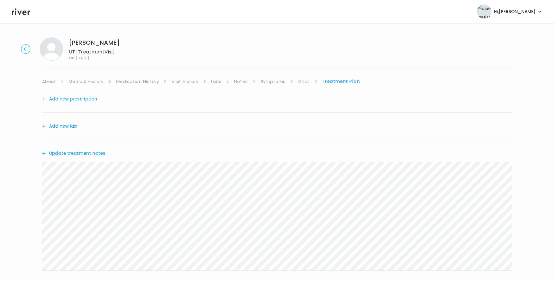
click at [284, 82] on link "Symptoms" at bounding box center [273, 81] width 25 height 8
click at [309, 80] on link "Chat" at bounding box center [306, 81] width 12 height 8
click at [49, 82] on link "About" at bounding box center [49, 81] width 14 height 8
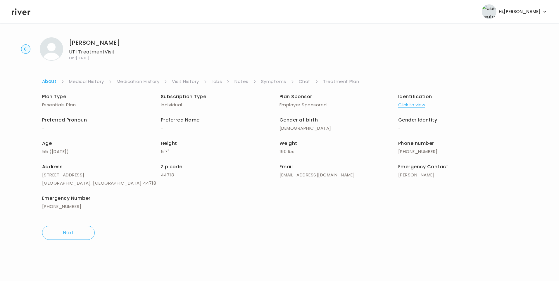
click at [270, 81] on link "Symptoms" at bounding box center [273, 81] width 25 height 8
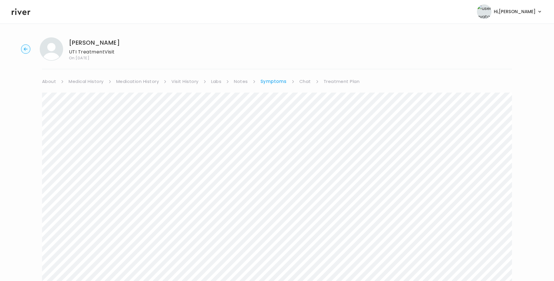
click at [340, 82] on link "Treatment Plan" at bounding box center [342, 81] width 36 height 8
click at [90, 152] on button "Update treatment notes" at bounding box center [73, 153] width 63 height 8
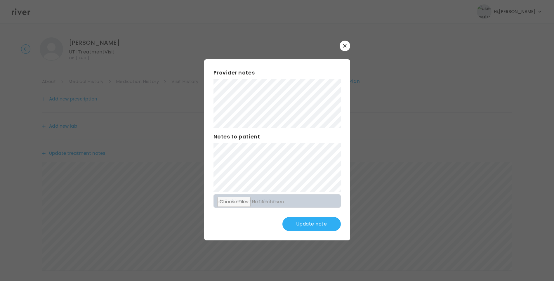
click at [322, 223] on button "Update note" at bounding box center [312, 224] width 58 height 14
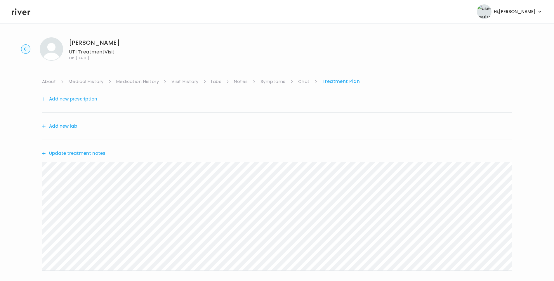
click at [94, 155] on button "Update treatment notes" at bounding box center [73, 153] width 63 height 8
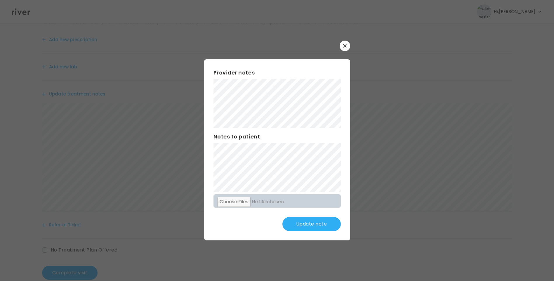
scroll to position [72, 0]
click at [310, 223] on button "Update note" at bounding box center [312, 224] width 58 height 14
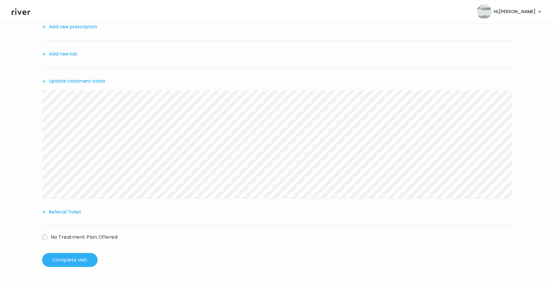
click at [98, 83] on button "Update treatment notes" at bounding box center [73, 81] width 63 height 8
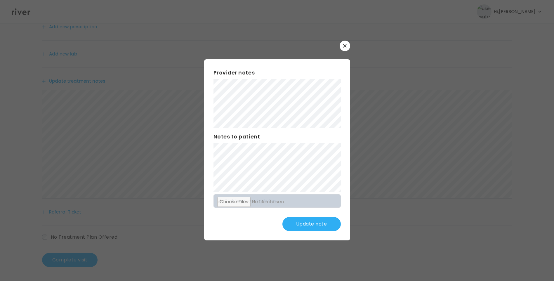
click at [312, 226] on button "Update note" at bounding box center [312, 224] width 58 height 14
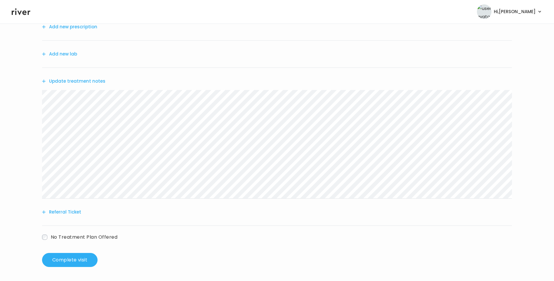
scroll to position [0, 0]
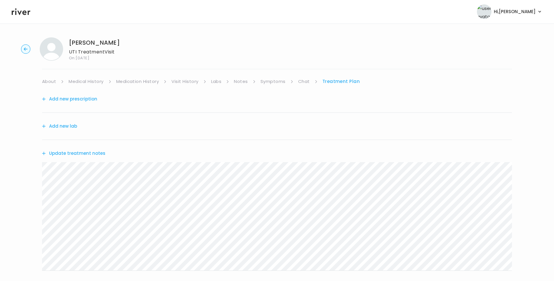
click at [301, 80] on link "Chat" at bounding box center [304, 81] width 12 height 8
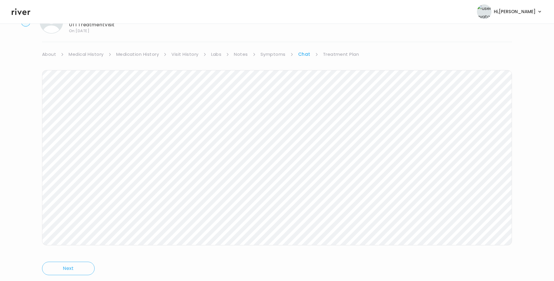
scroll to position [44, 0]
click at [347, 37] on link "Treatment Plan" at bounding box center [341, 38] width 36 height 8
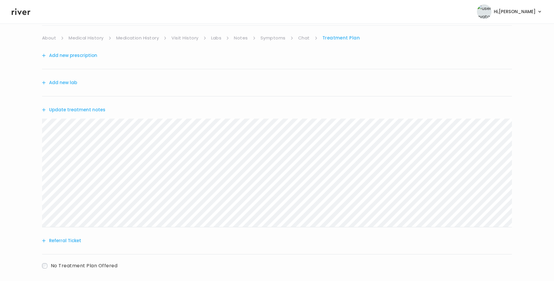
click at [91, 112] on button "Update treatment notes" at bounding box center [73, 110] width 63 height 8
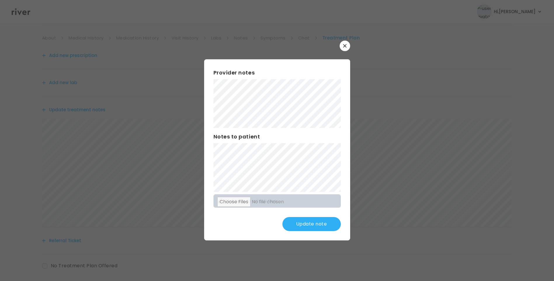
click at [329, 222] on button "Update note" at bounding box center [312, 224] width 58 height 14
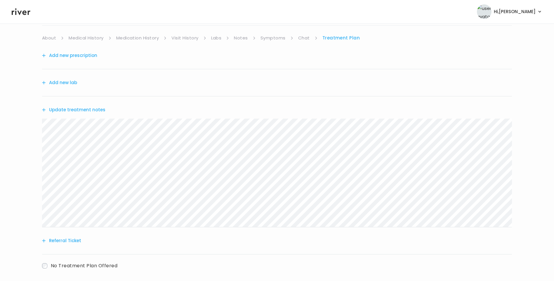
click at [80, 54] on button "Add new prescription" at bounding box center [69, 55] width 55 height 8
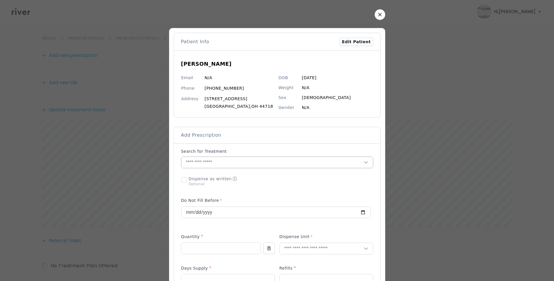
click at [246, 164] on input "text" at bounding box center [273, 162] width 182 height 11
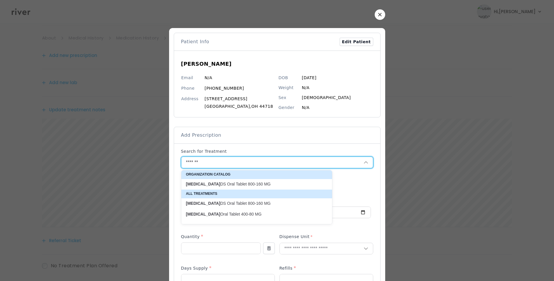
click at [253, 184] on p "Bactrim DS Oral Tablet 800-160 MG" at bounding box center [253, 185] width 134 height 6
type input "**********"
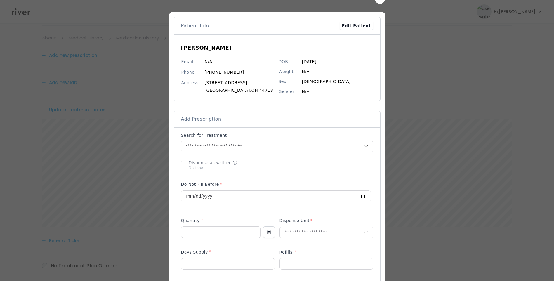
scroll to position [58, 0]
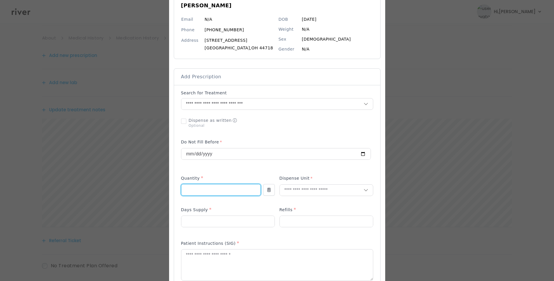
click at [201, 188] on input "number" at bounding box center [221, 189] width 79 height 11
type input "*"
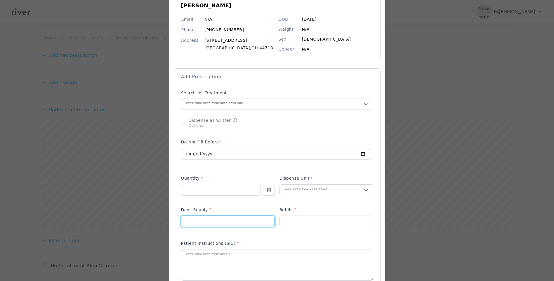
click at [184, 220] on input "number" at bounding box center [228, 221] width 93 height 11
type input "*"
click at [295, 222] on input "number" at bounding box center [326, 221] width 93 height 11
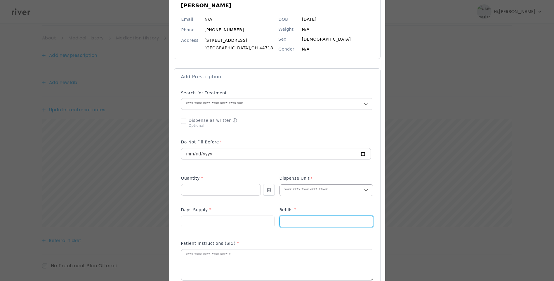
type input "*"
click at [296, 190] on input "text" at bounding box center [322, 190] width 84 height 11
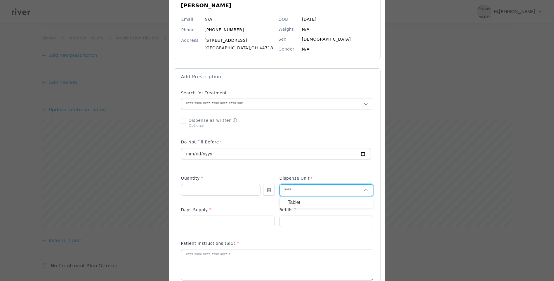
type input "****"
click at [300, 204] on p "Tablet" at bounding box center [326, 202] width 77 height 8
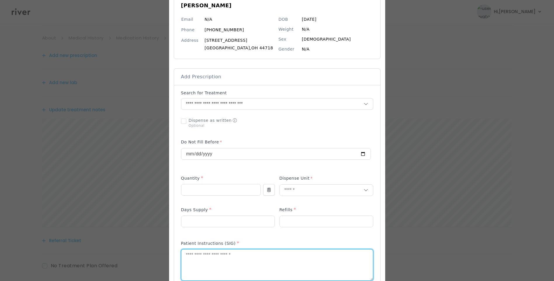
click at [253, 265] on textarea at bounding box center [278, 265] width 192 height 31
drag, startPoint x: 289, startPoint y: 255, endPoint x: 308, endPoint y: 256, distance: 19.3
click at [290, 255] on textarea "**********" at bounding box center [278, 265] width 192 height 31
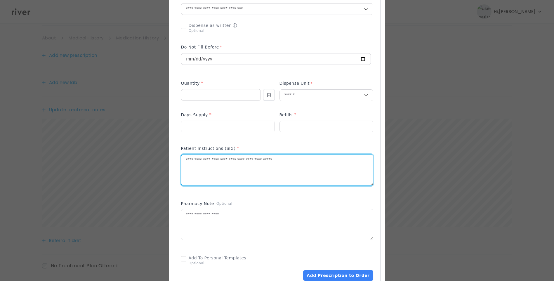
scroll to position [175, 0]
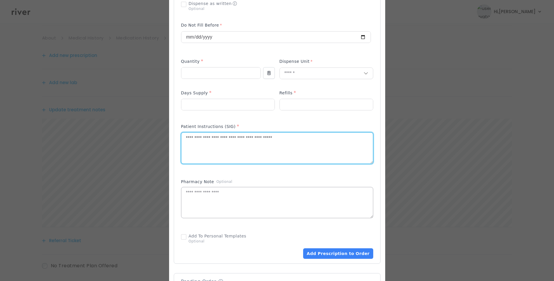
type textarea "**********"
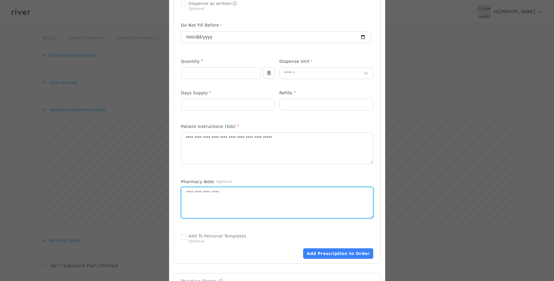
click at [217, 205] on textarea at bounding box center [278, 202] width 192 height 31
type textarea "**********"
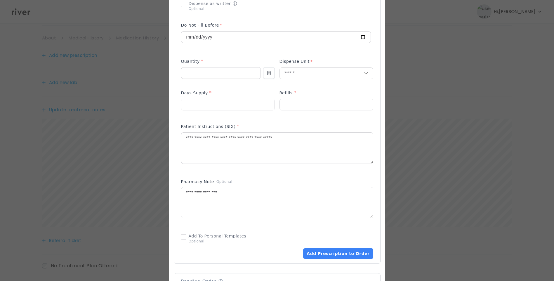
click at [243, 226] on div "Pharmacy Note Optional" at bounding box center [277, 202] width 192 height 51
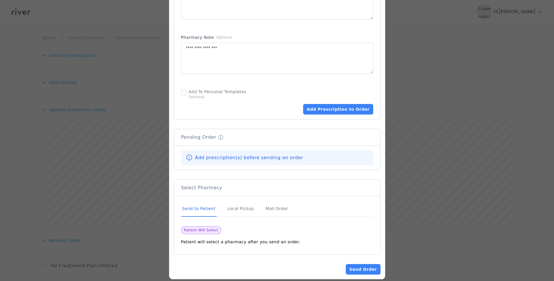
scroll to position [327, 0]
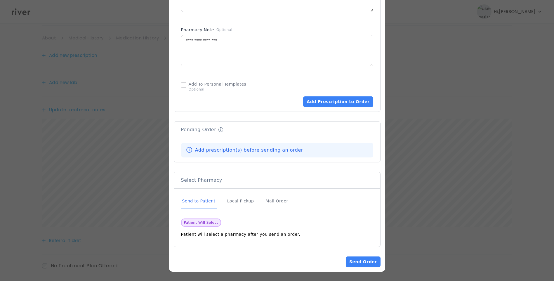
click at [201, 201] on div "Send to Patient" at bounding box center [199, 201] width 36 height 16
click at [350, 101] on button "Add Prescription to Order" at bounding box center [338, 101] width 70 height 11
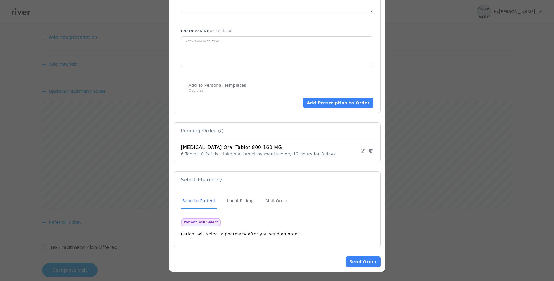
scroll to position [72, 0]
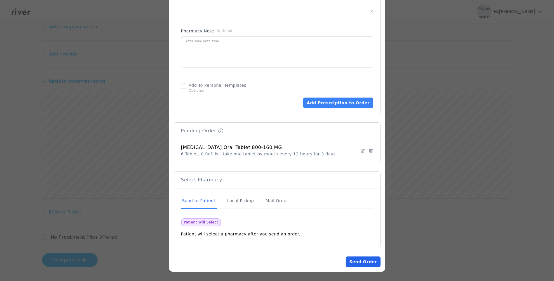
click at [366, 262] on button "Send Order" at bounding box center [363, 262] width 34 height 11
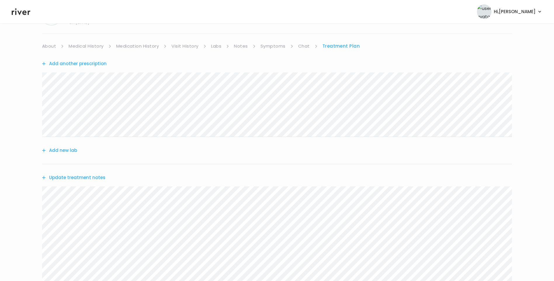
scroll to position [0, 0]
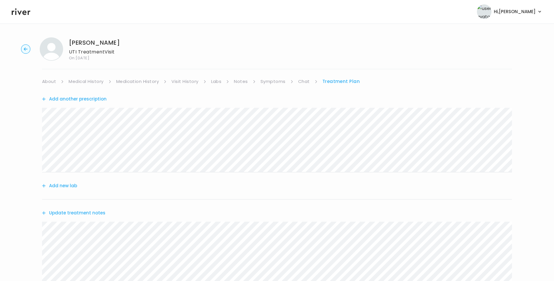
click at [89, 81] on link "Medical History" at bounding box center [86, 81] width 35 height 8
click at [270, 83] on link "Symptoms" at bounding box center [275, 81] width 25 height 8
click at [148, 82] on link "Medication History" at bounding box center [137, 81] width 43 height 8
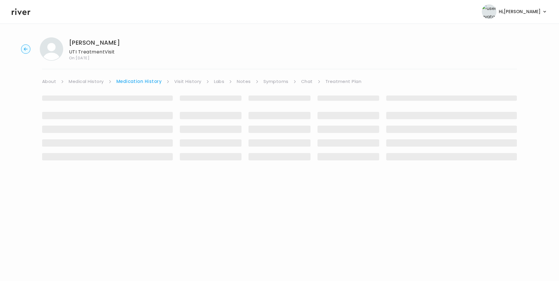
click at [90, 82] on link "Medical History" at bounding box center [86, 81] width 35 height 8
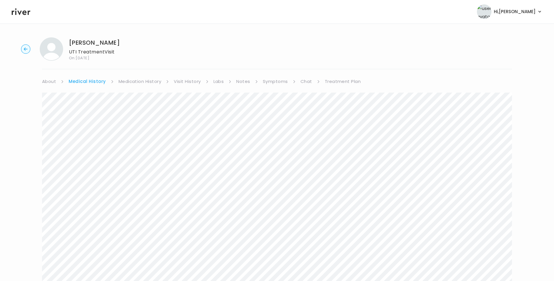
click at [267, 83] on link "Symptoms" at bounding box center [275, 81] width 25 height 8
click at [245, 82] on link "Notes" at bounding box center [241, 81] width 14 height 8
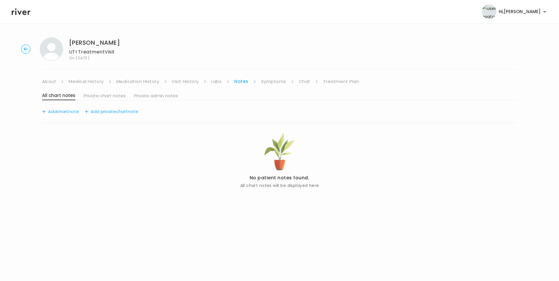
click at [334, 82] on link "Treatment Plan" at bounding box center [341, 81] width 36 height 8
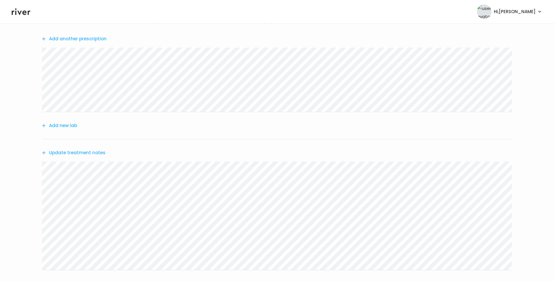
scroll to position [15, 0]
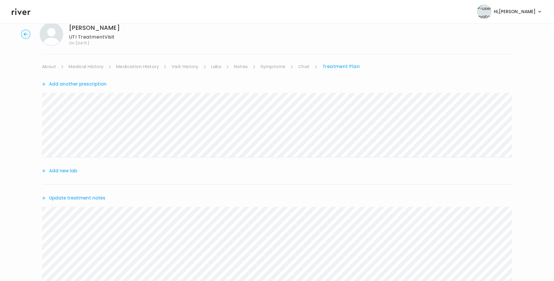
click at [53, 69] on link "About" at bounding box center [49, 67] width 14 height 8
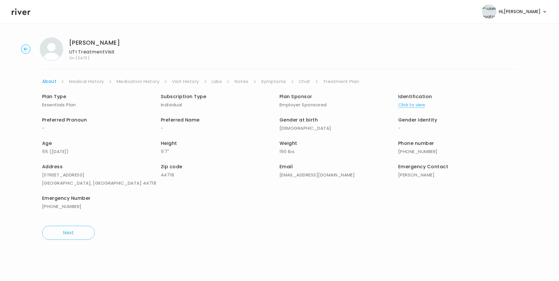
click at [333, 83] on link "Treatment Plan" at bounding box center [341, 81] width 36 height 8
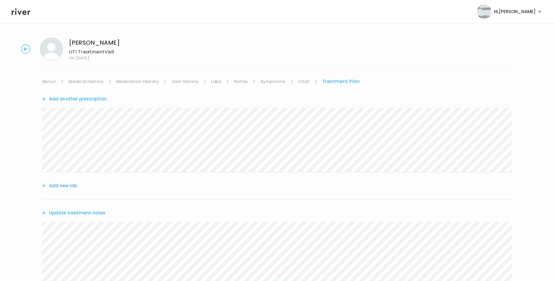
click at [305, 82] on link "Chat" at bounding box center [304, 81] width 12 height 8
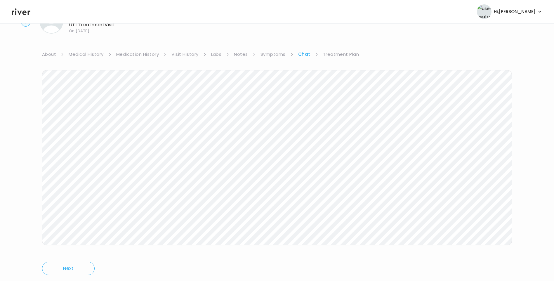
scroll to position [44, 0]
drag, startPoint x: 335, startPoint y: 38, endPoint x: 337, endPoint y: 42, distance: 4.4
click at [335, 38] on link "Treatment Plan" at bounding box center [341, 38] width 36 height 8
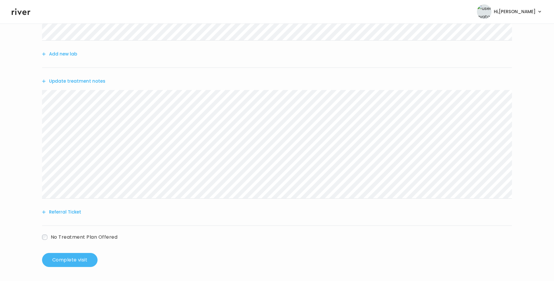
click at [76, 258] on button "Complete visit" at bounding box center [70, 260] width 56 height 14
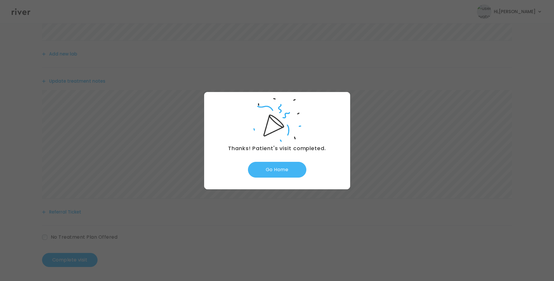
click at [285, 173] on button "Go Home" at bounding box center [277, 170] width 58 height 16
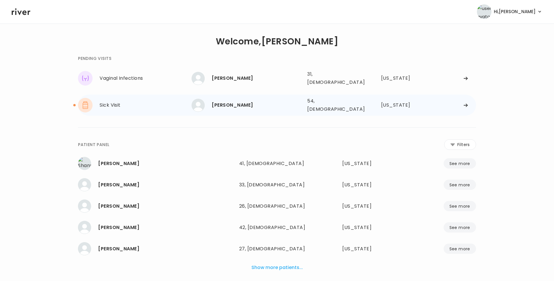
click at [251, 103] on div "[PERSON_NAME]" at bounding box center [257, 105] width 91 height 8
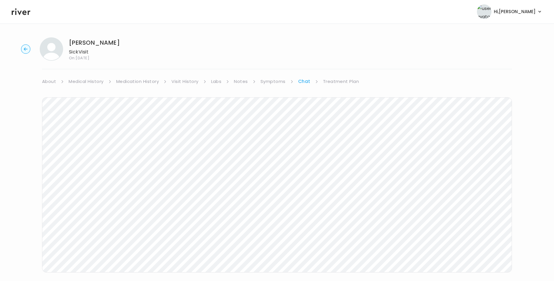
scroll to position [37, 0]
click at [347, 44] on link "Treatment Plan" at bounding box center [341, 44] width 36 height 8
drag, startPoint x: 95, startPoint y: 152, endPoint x: 98, endPoint y: 153, distance: 3.1
click at [98, 153] on button "Update treatment notes" at bounding box center [73, 153] width 63 height 8
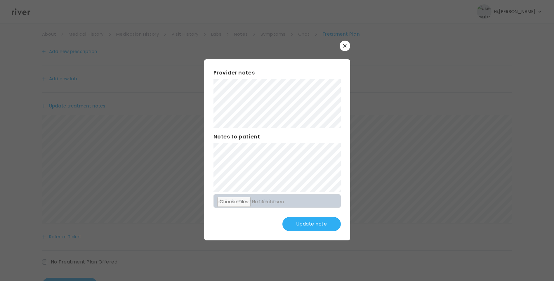
scroll to position [58, 0]
click at [327, 226] on button "Update note" at bounding box center [312, 224] width 58 height 14
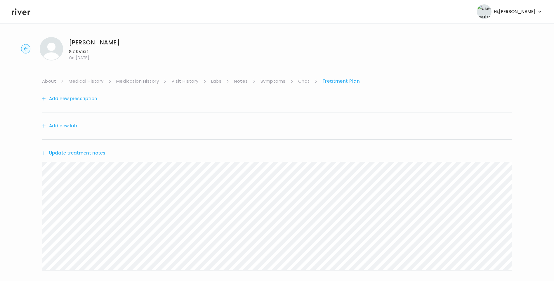
scroll to position [0, 0]
click at [305, 81] on link "Chat" at bounding box center [304, 81] width 12 height 8
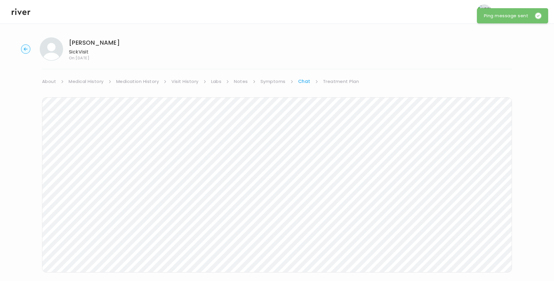
click at [339, 78] on link "Treatment Plan" at bounding box center [341, 81] width 36 height 8
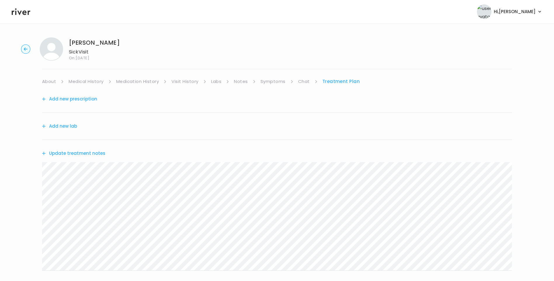
click at [24, 11] on icon at bounding box center [21, 11] width 19 height 7
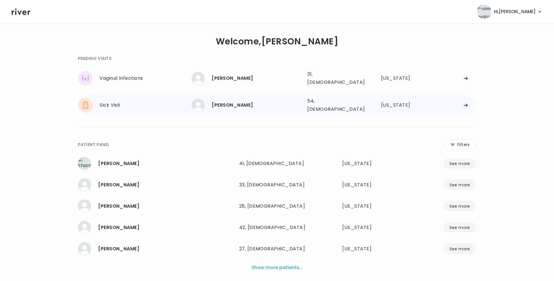
click at [244, 103] on div "[PERSON_NAME]" at bounding box center [257, 105] width 91 height 8
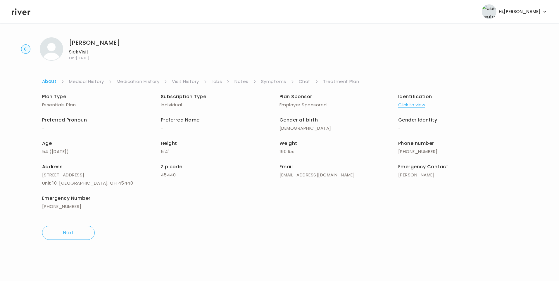
click at [307, 83] on link "Chat" at bounding box center [305, 81] width 12 height 8
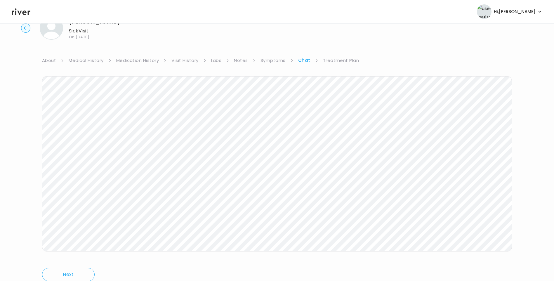
scroll to position [44, 0]
click at [333, 38] on link "Treatment Plan" at bounding box center [341, 38] width 36 height 8
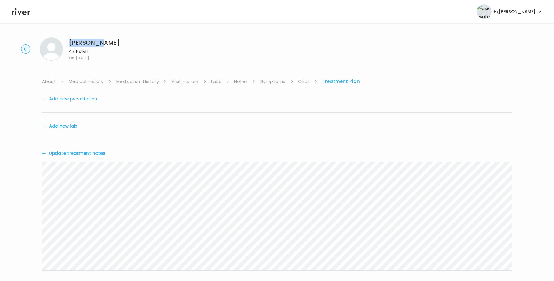
drag, startPoint x: 70, startPoint y: 42, endPoint x: 102, endPoint y: 41, distance: 31.6
click at [102, 41] on h1 "[PERSON_NAME]" at bounding box center [94, 43] width 51 height 8
copy h1 "[PERSON_NAME]"
click at [303, 82] on link "Chat" at bounding box center [304, 81] width 12 height 8
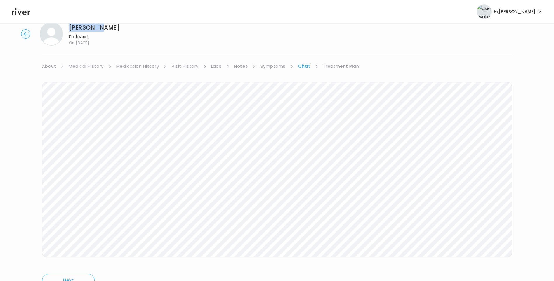
scroll to position [44, 0]
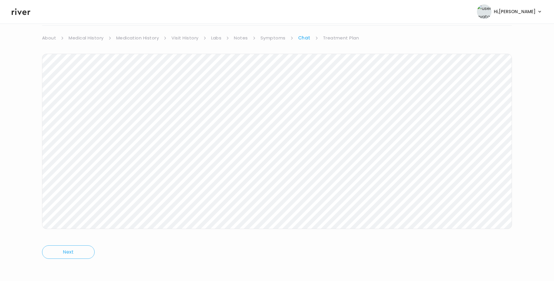
drag, startPoint x: 23, startPoint y: 9, endPoint x: 31, endPoint y: 14, distance: 8.5
click at [24, 9] on icon at bounding box center [21, 11] width 19 height 9
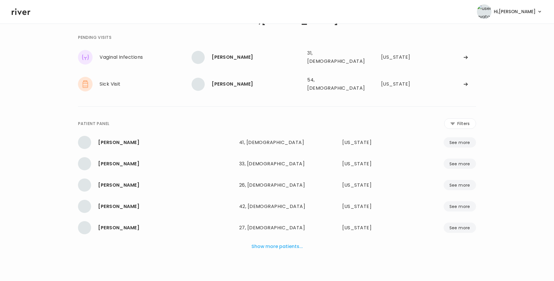
scroll to position [15, 0]
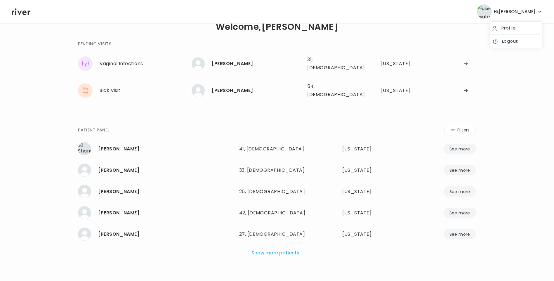
click at [532, 12] on span "Hi, [PERSON_NAME]" at bounding box center [515, 12] width 42 height 8
click at [525, 39] on link "Logout" at bounding box center [516, 41] width 47 height 8
